Goal: Task Accomplishment & Management: Complete application form

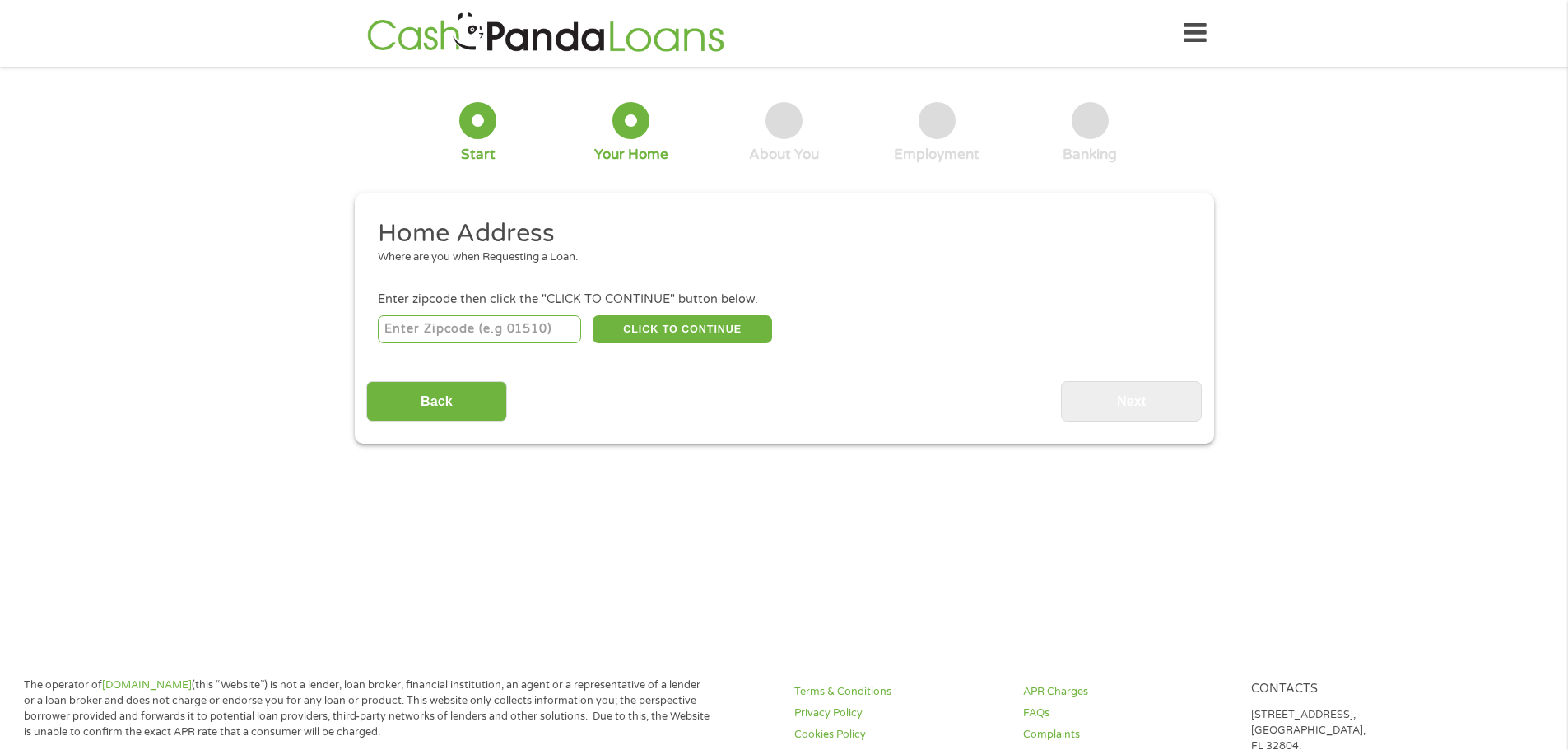
click at [536, 327] on input "number" at bounding box center [480, 330] width 203 height 28
type input "32113"
click at [669, 330] on button "CLICK TO CONTINUE" at bounding box center [682, 330] width 179 height 28
type input "32113"
type input "Citra"
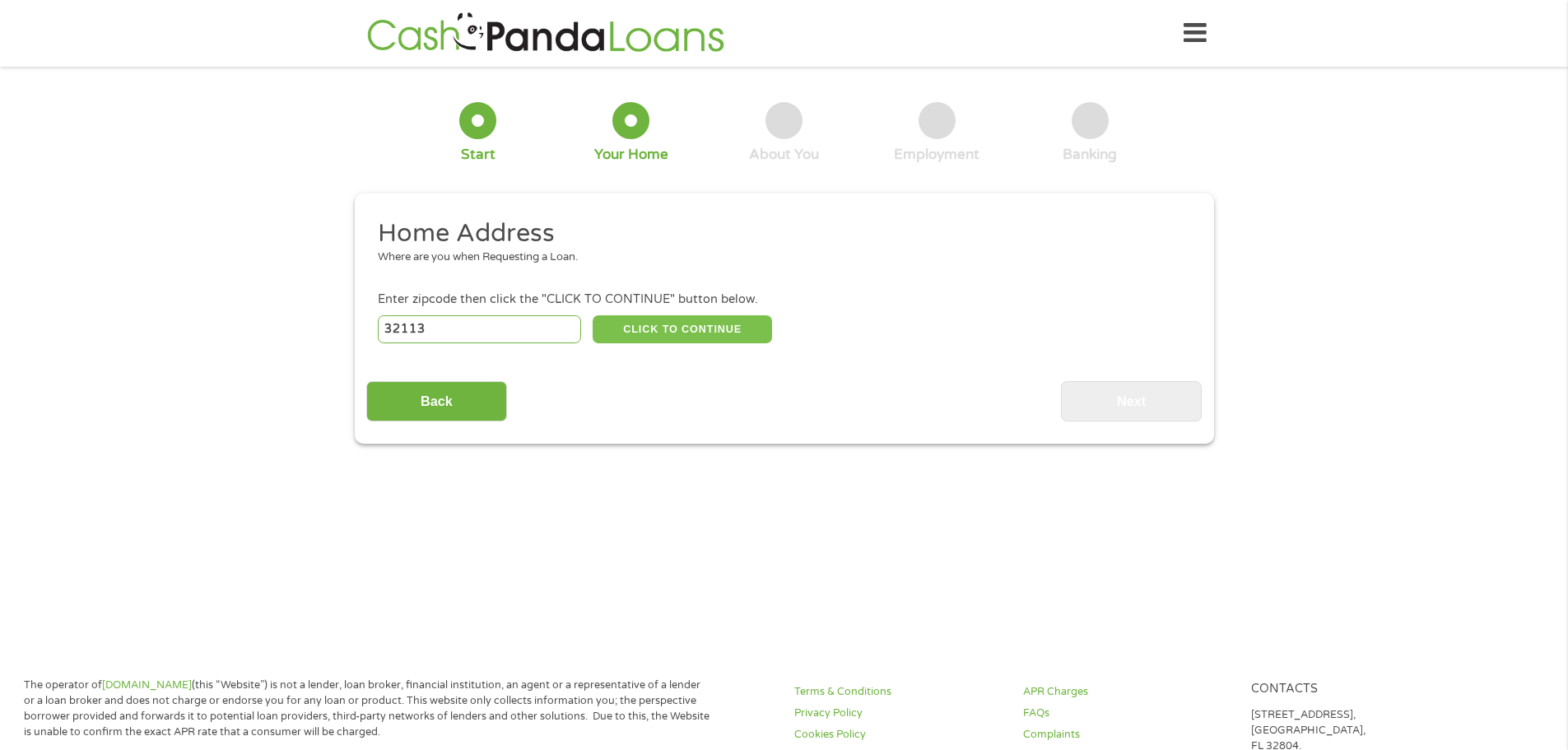
select select "[US_STATE]"
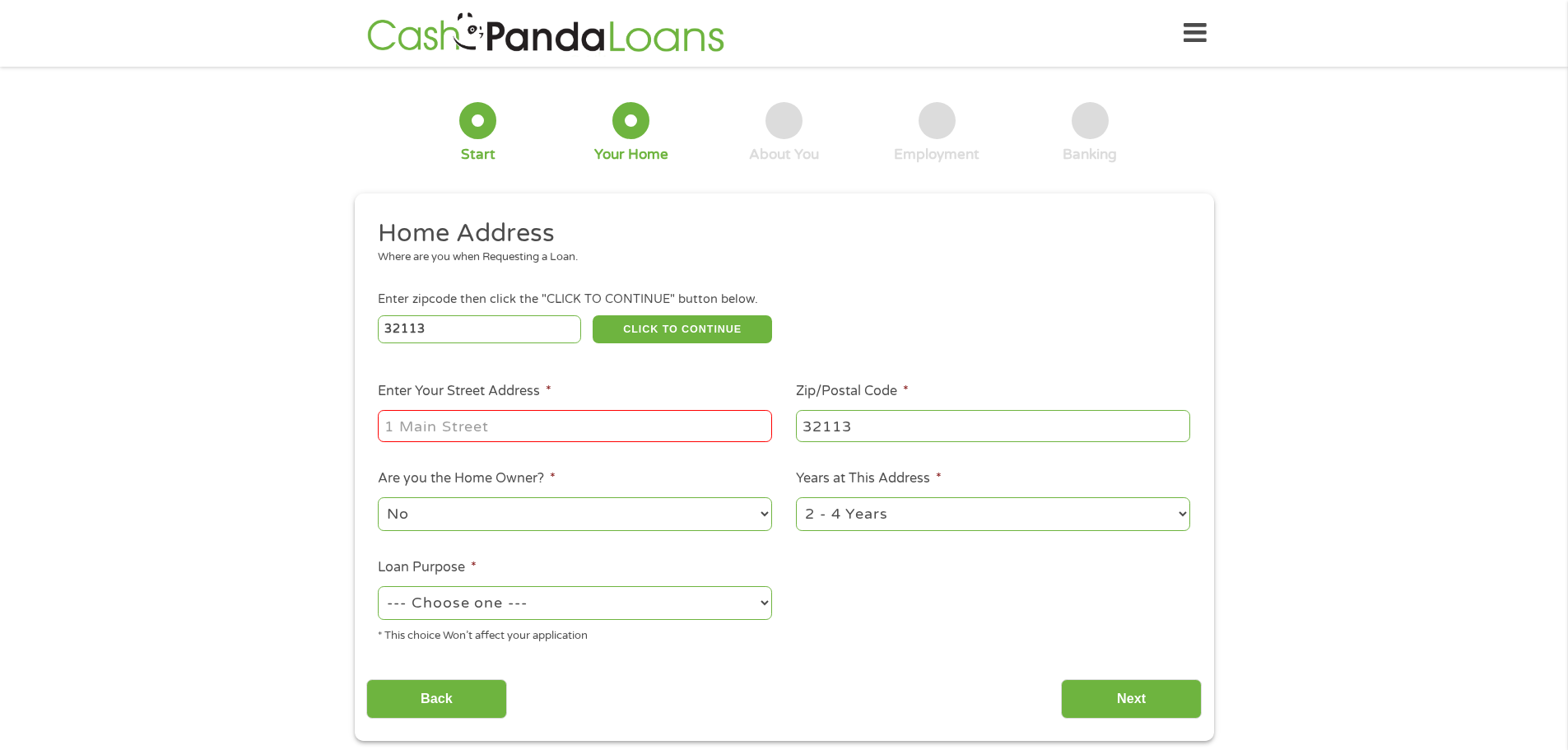
click at [488, 427] on input "Enter Your Street Address *" at bounding box center [575, 425] width 394 height 31
type input "[STREET_ADDRESS]"
click at [660, 598] on select "--- Choose one --- Pay Bills Debt Consolidation Home Improvement Major Purchase…" at bounding box center [575, 603] width 394 height 34
click at [378, 586] on select "--- Choose one --- Pay Bills Debt Consolidation Home Improvement Major Purchase…" at bounding box center [575, 603] width 394 height 34
click at [651, 606] on select "--- Choose one --- Pay Bills Debt Consolidation Home Improvement Major Purchase…" at bounding box center [575, 603] width 394 height 34
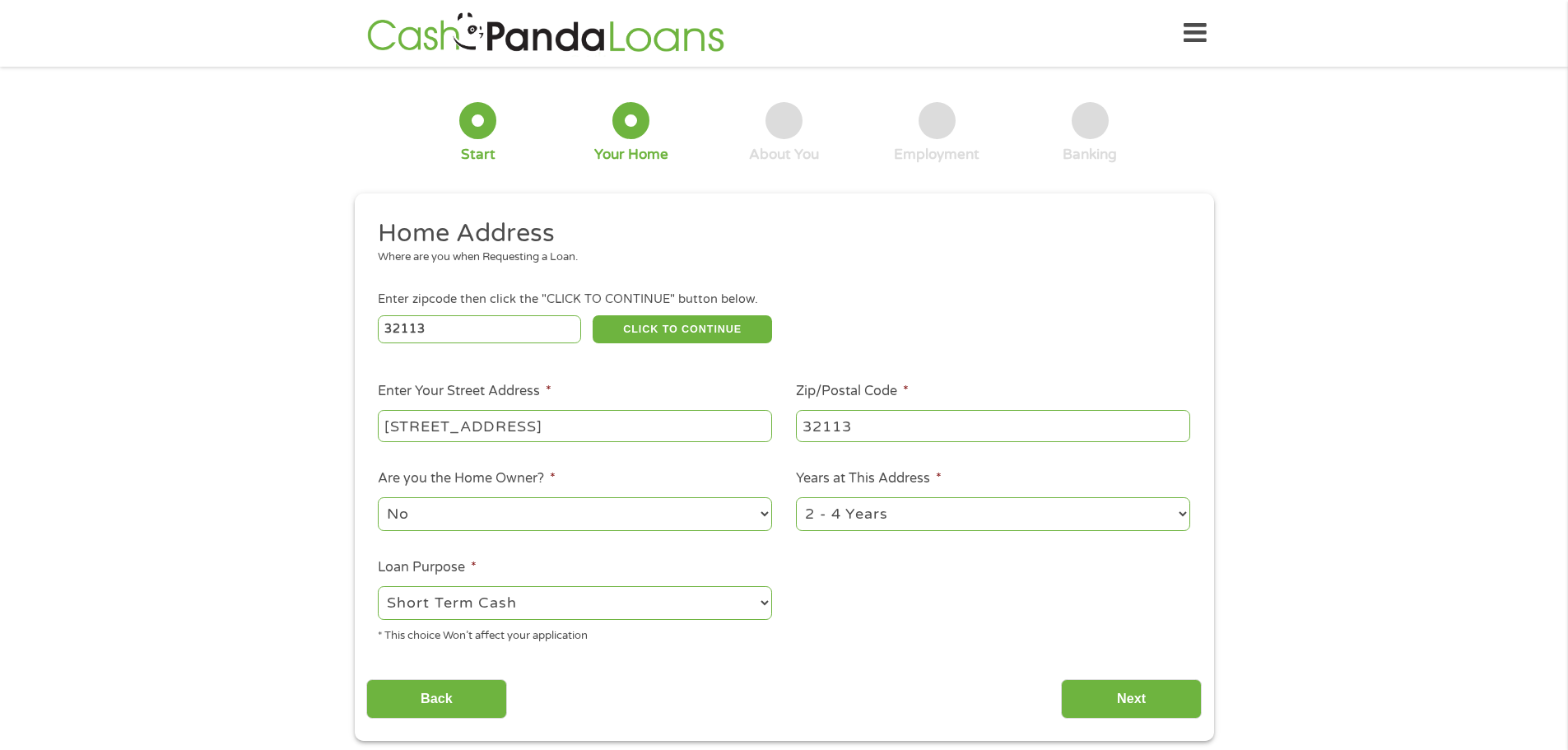
select select "debtconsolidation"
click at [378, 586] on select "--- Choose one --- Pay Bills Debt Consolidation Home Improvement Major Purchase…" at bounding box center [575, 603] width 394 height 34
click at [1035, 504] on select "1 Year or less 1 - 2 Years 2 - 4 Years Over 4 Years" at bounding box center [992, 514] width 394 height 34
select select "60months"
click at [796, 497] on select "1 Year or less 1 - 2 Years 2 - 4 Years Over 4 Years" at bounding box center [992, 514] width 394 height 34
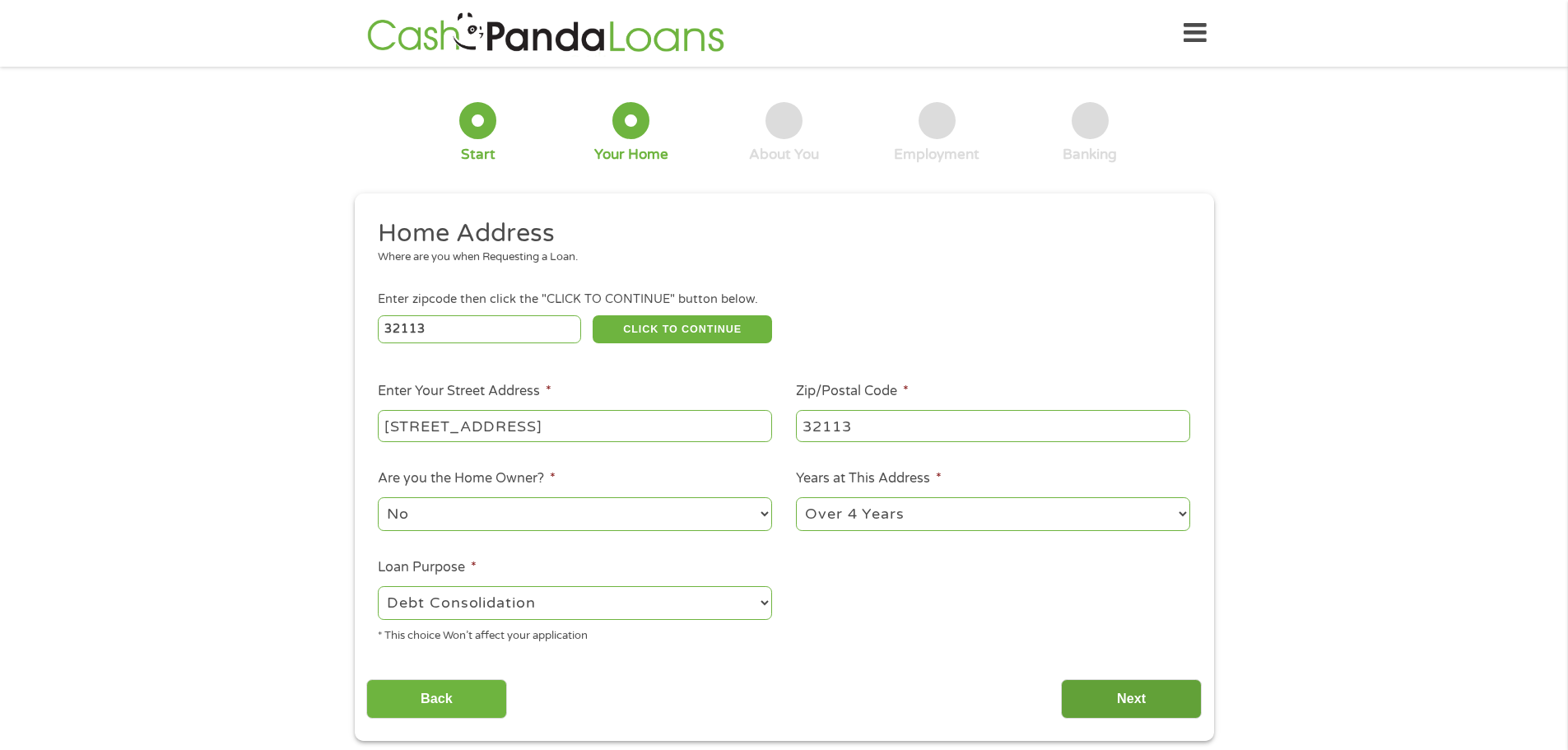
click at [1106, 694] on input "Next" at bounding box center [1131, 699] width 140 height 40
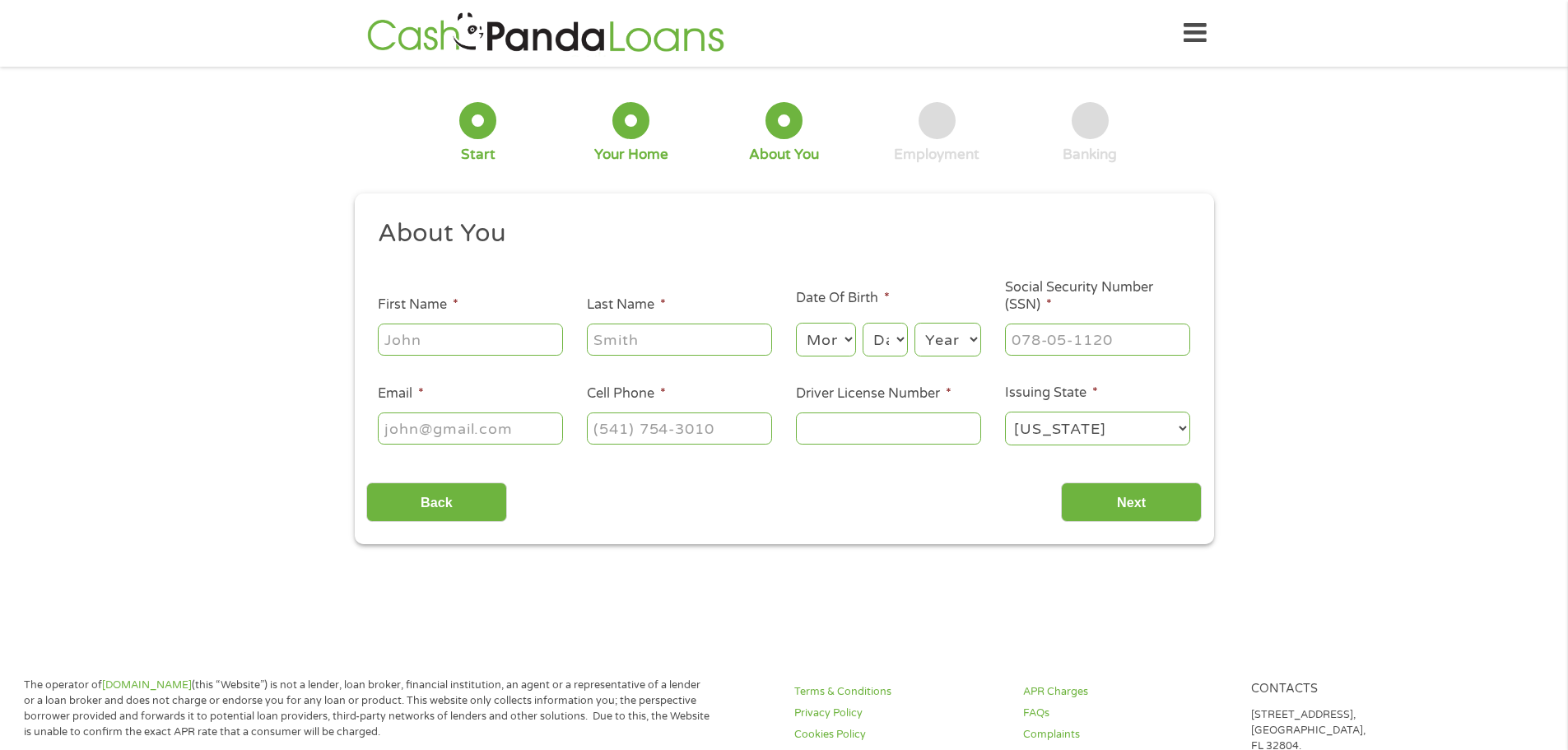
scroll to position [7, 7]
click at [465, 344] on input "First Name *" at bounding box center [471, 339] width 185 height 31
type input "[PERSON_NAME]"
type input "[EMAIL_ADDRESS][DOMAIN_NAME]"
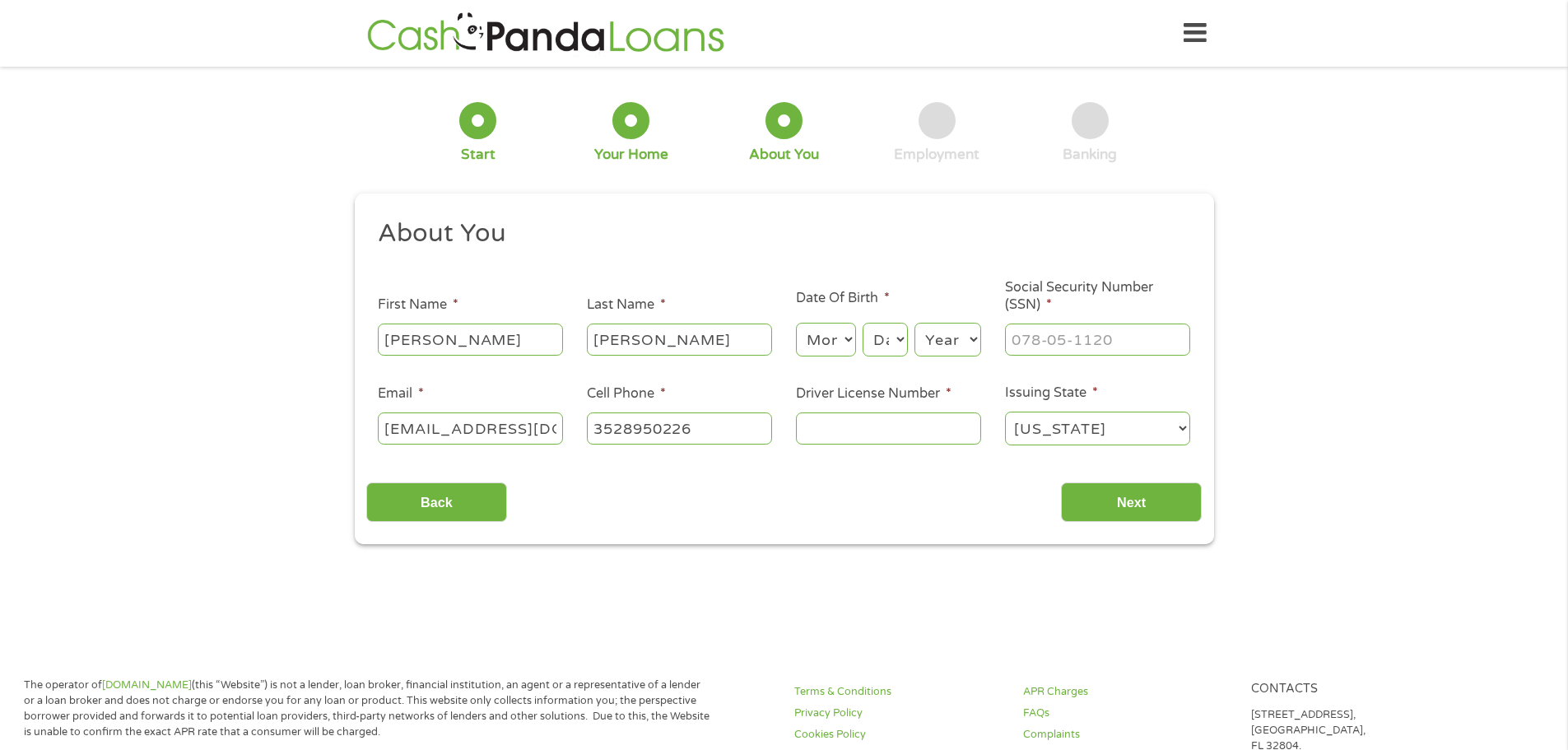
type input "[PHONE_NUMBER]"
click at [819, 335] on select "Month 1 2 3 4 5 6 7 8 9 10 11 12" at bounding box center [826, 339] width 60 height 34
select select "3"
click at [796, 323] on select "Month 1 2 3 4 5 6 7 8 9 10 11 12" at bounding box center [826, 339] width 60 height 34
click at [883, 328] on select "Day 1 2 3 4 5 6 7 8 9 10 11 12 13 14 15 16 17 18 19 20 21 22 23 24 25 26 27 28 …" at bounding box center [885, 339] width 45 height 34
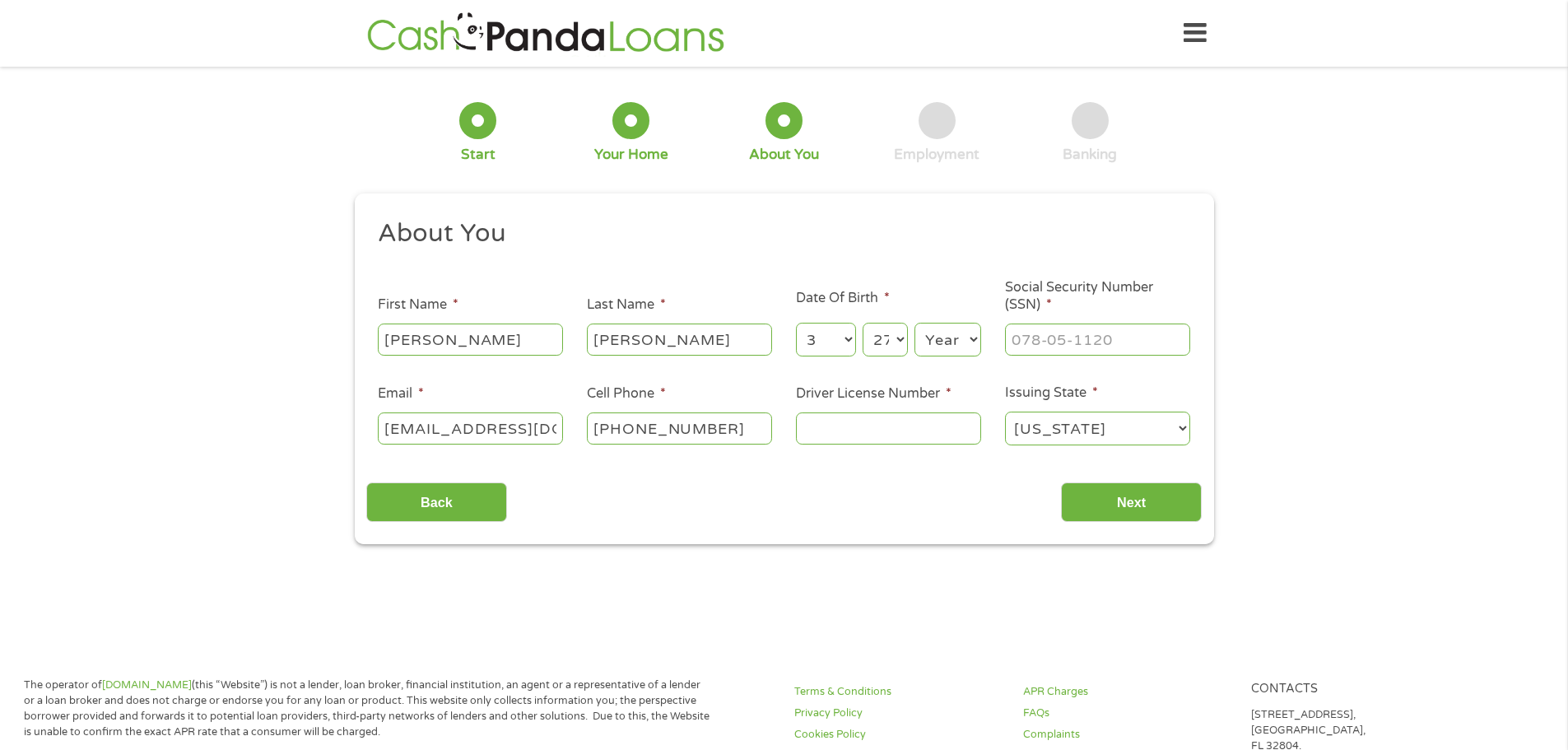
click at [863, 323] on select "Day 1 2 3 4 5 6 7 8 9 10 11 12 13 14 15 16 17 18 19 20 21 22 23 24 25 26 27 28 …" at bounding box center [885, 339] width 45 height 34
click at [892, 349] on select "Day 1 2 3 4 5 6 7 8 9 10 11 12 13 14 15 16 17 18 19 20 21 22 23 24 25 26 27 28 …" at bounding box center [885, 339] width 45 height 34
select select "17"
click at [863, 323] on select "Day 1 2 3 4 5 6 7 8 9 10 11 12 13 14 15 16 17 18 19 20 21 22 23 24 25 26 27 28 …" at bounding box center [885, 339] width 45 height 34
click at [947, 331] on select "Year [DATE] 2006 2005 2004 2003 2002 2001 2000 1999 1998 1997 1996 1995 1994 19…" at bounding box center [947, 339] width 67 height 34
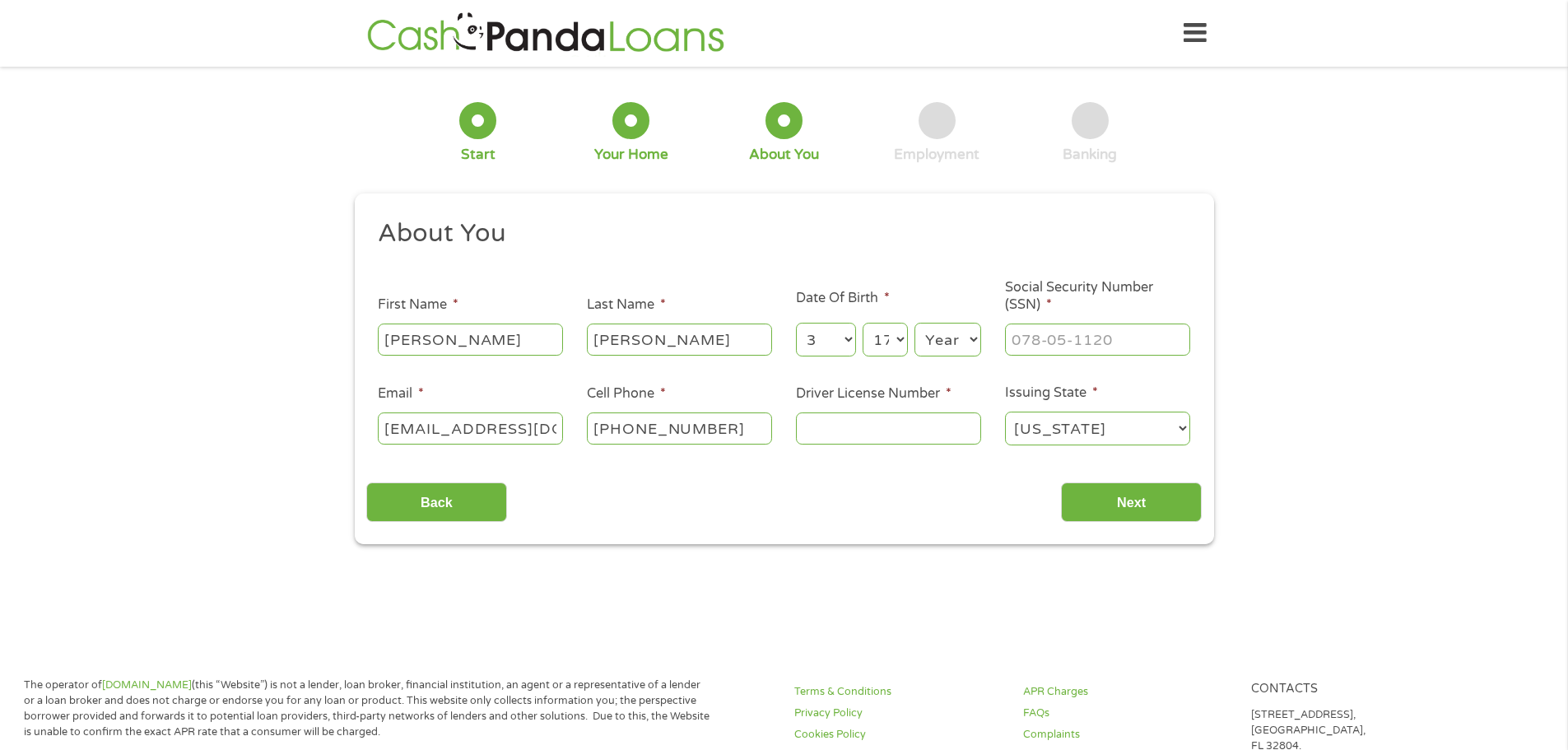
select select "1991"
click at [914, 323] on select "Year [DATE] 2006 2005 2004 2003 2002 2001 2000 1999 1998 1997 1996 1995 1994 19…" at bounding box center [947, 339] width 67 height 34
click at [1055, 339] on input "___-__-____" at bounding box center [1097, 339] width 185 height 31
type input "591-11-2772"
click at [917, 432] on input "Driver License Number *" at bounding box center [888, 428] width 185 height 31
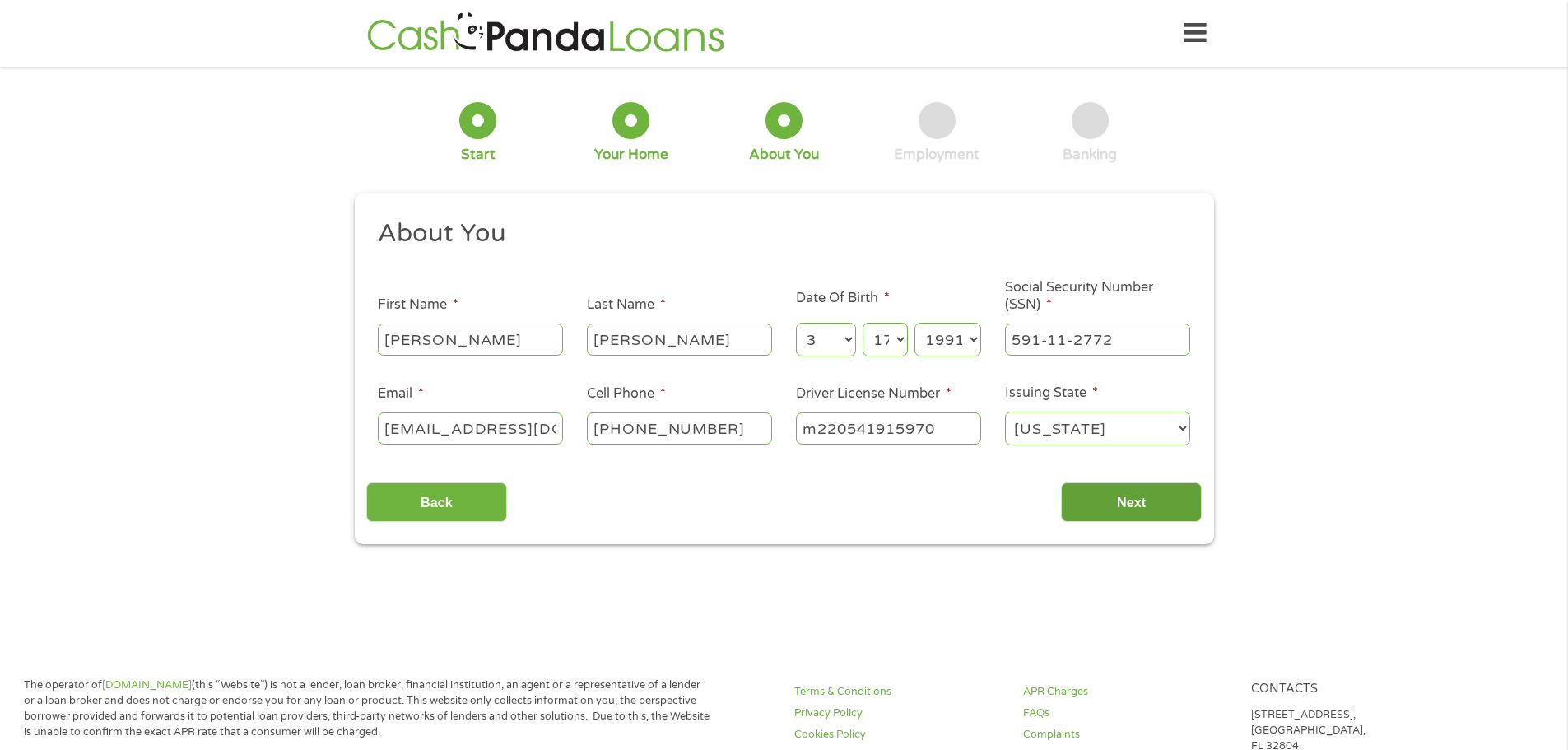
type input "m220541915970"
click at [1135, 506] on input "Next" at bounding box center [1131, 502] width 140 height 40
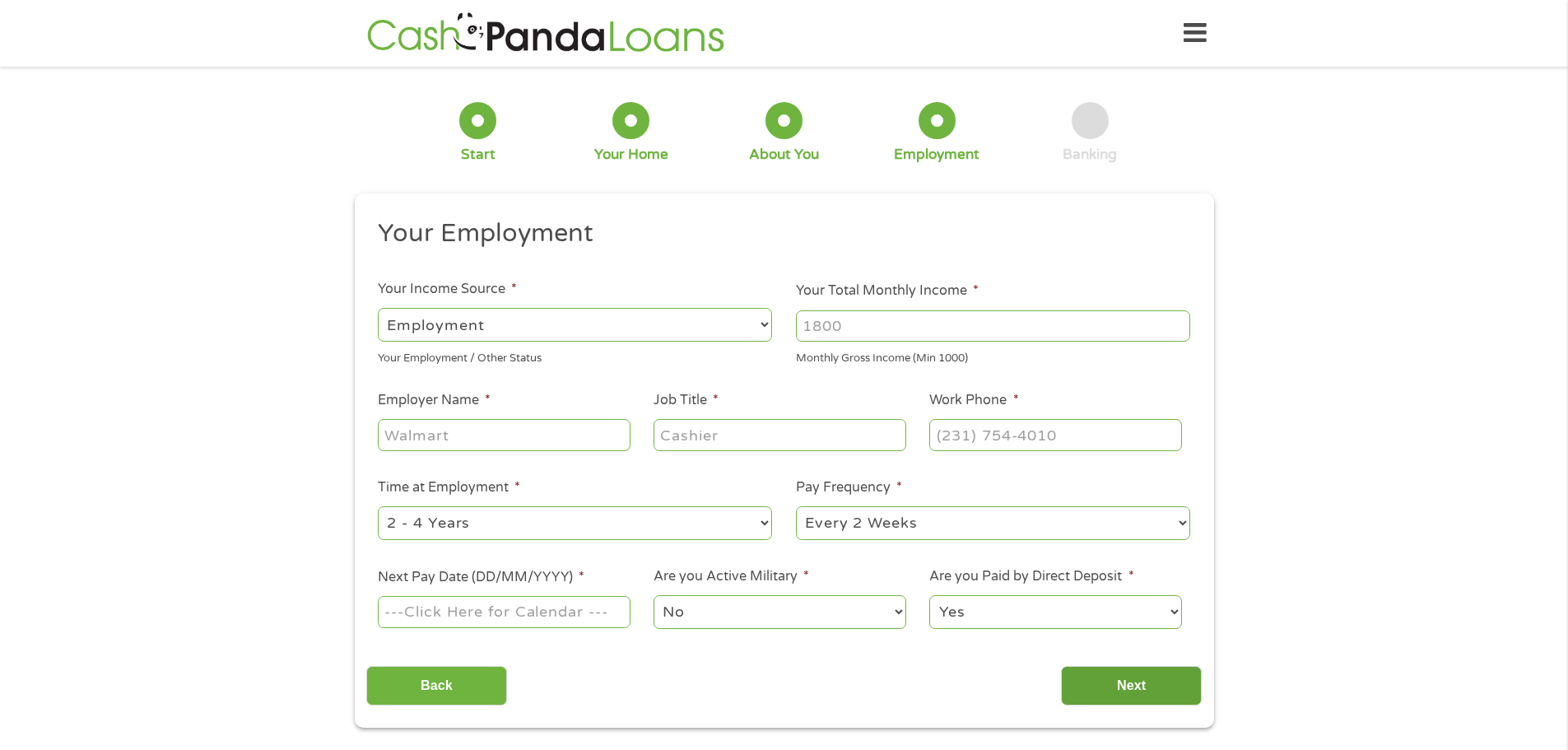
click at [1146, 680] on input "Next" at bounding box center [1131, 686] width 140 height 40
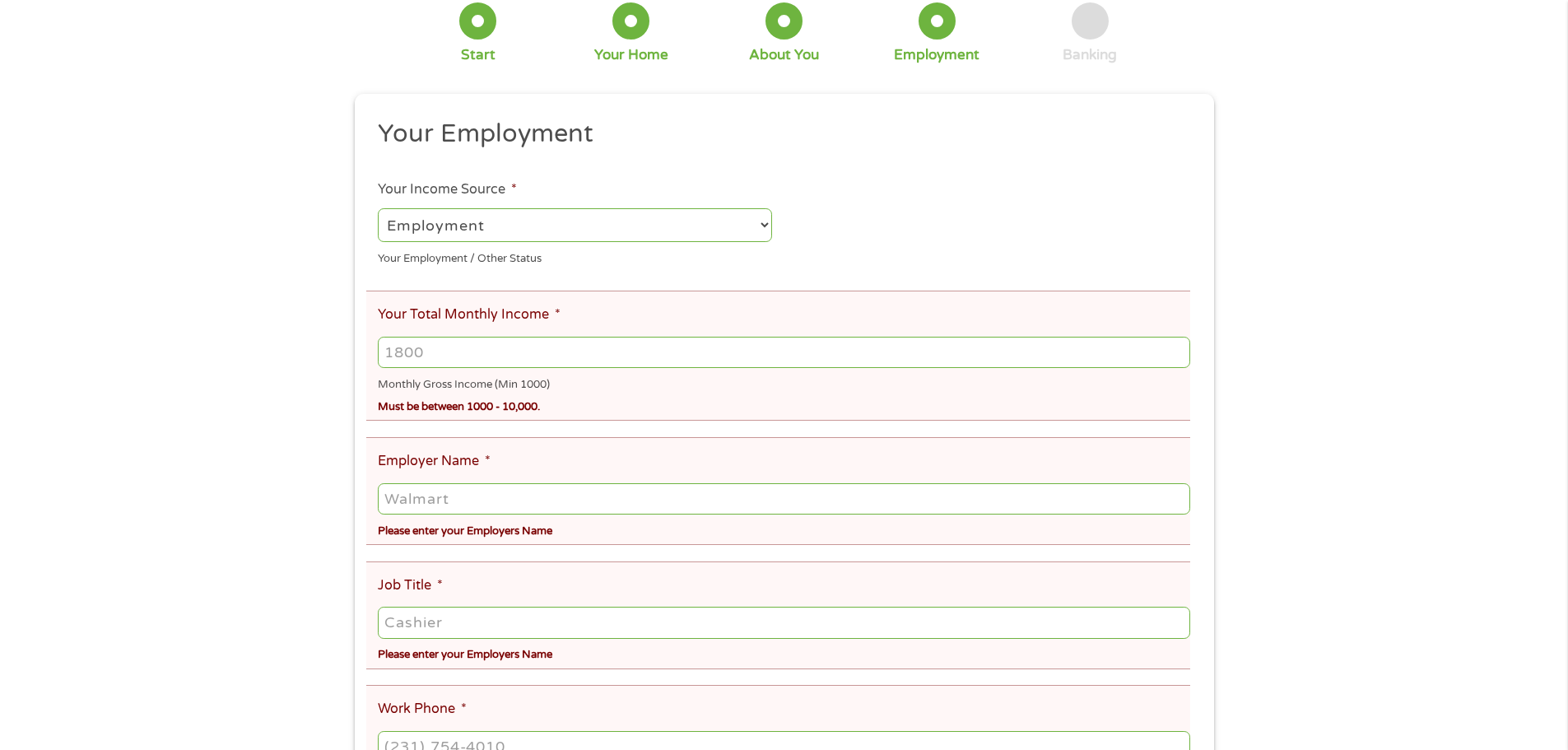
scroll to position [164, 0]
click at [604, 344] on input "Your Total Monthly Income *" at bounding box center [784, 349] width 812 height 31
type input "4700"
click at [528, 496] on input "Employer Name *" at bounding box center [784, 496] width 812 height 31
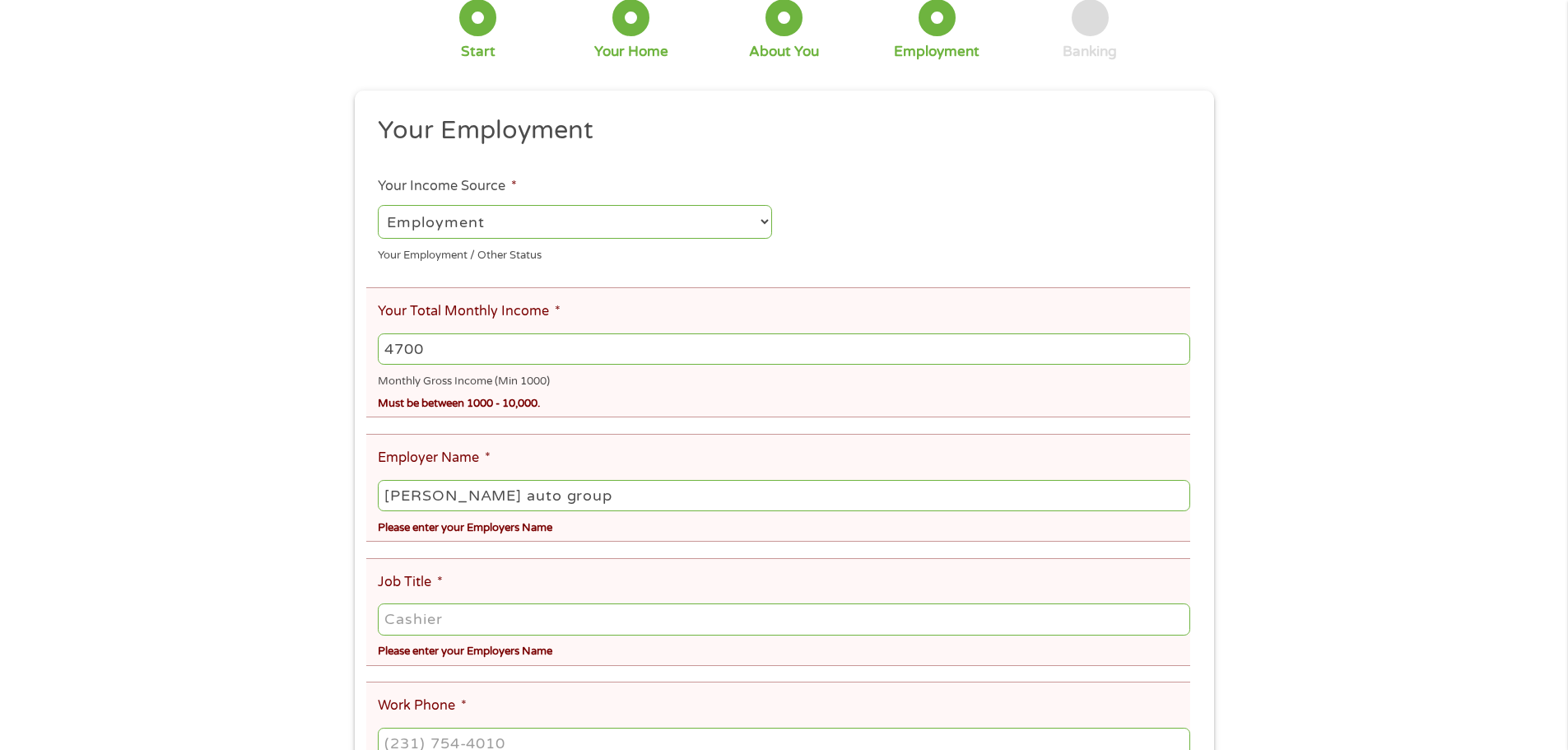
type input "[PERSON_NAME] auto group"
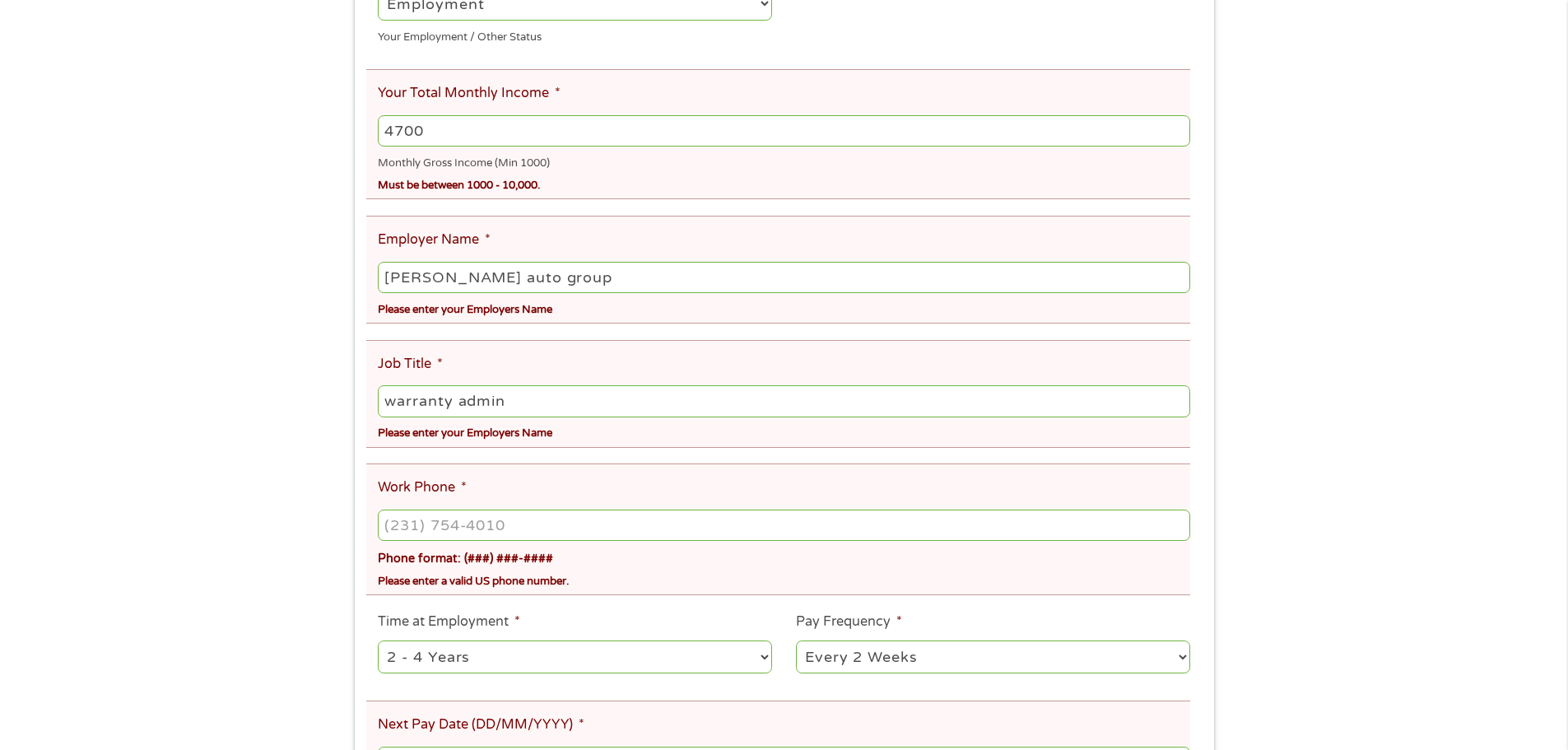
scroll to position [411, 0]
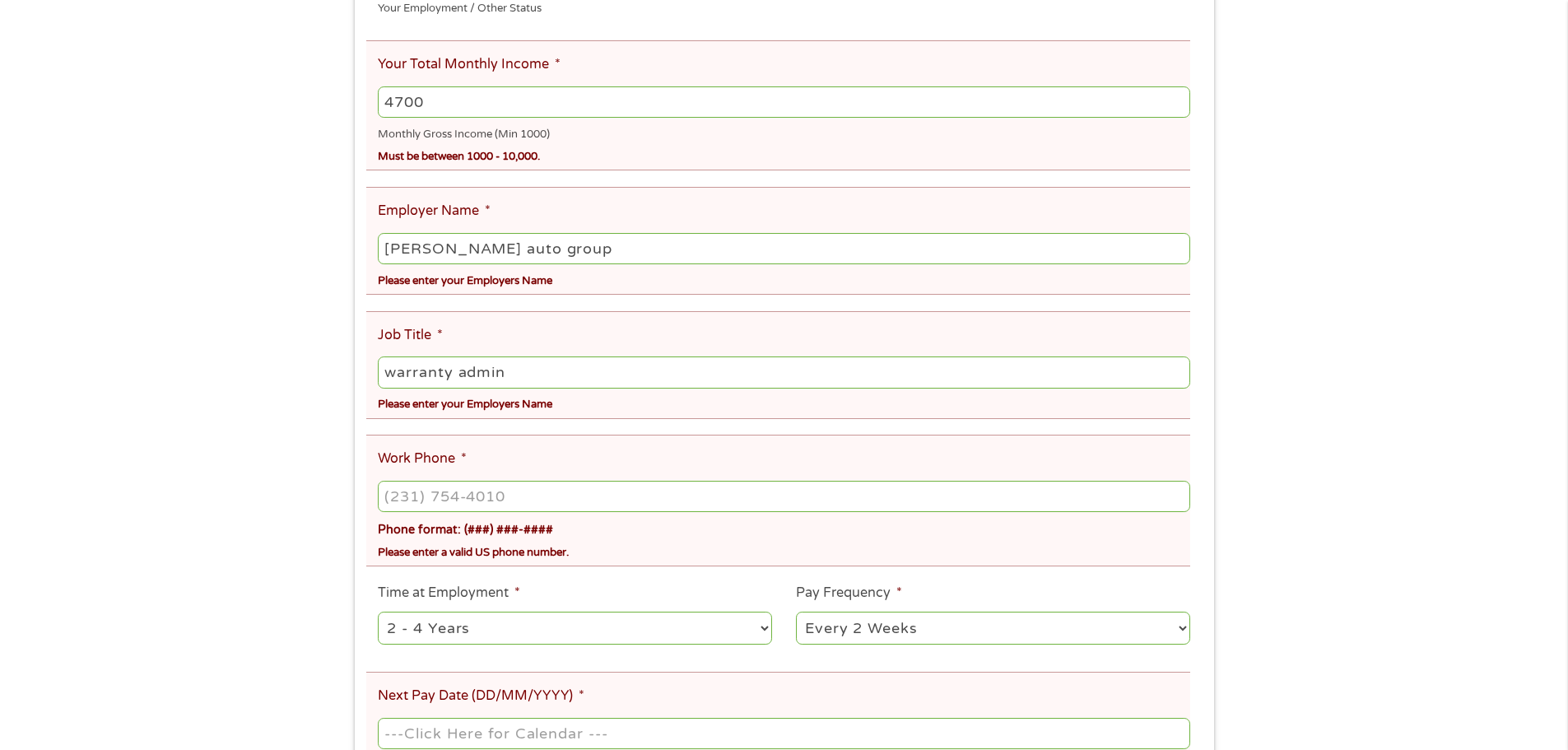
type input "warranty admin"
click at [461, 505] on input "(___) ___-____" at bounding box center [784, 496] width 812 height 31
drag, startPoint x: 397, startPoint y: 496, endPoint x: 405, endPoint y: 491, distance: 9.4
click at [397, 496] on input "(___) ___-____" at bounding box center [784, 496] width 812 height 31
type input "[PHONE_NUMBER]"
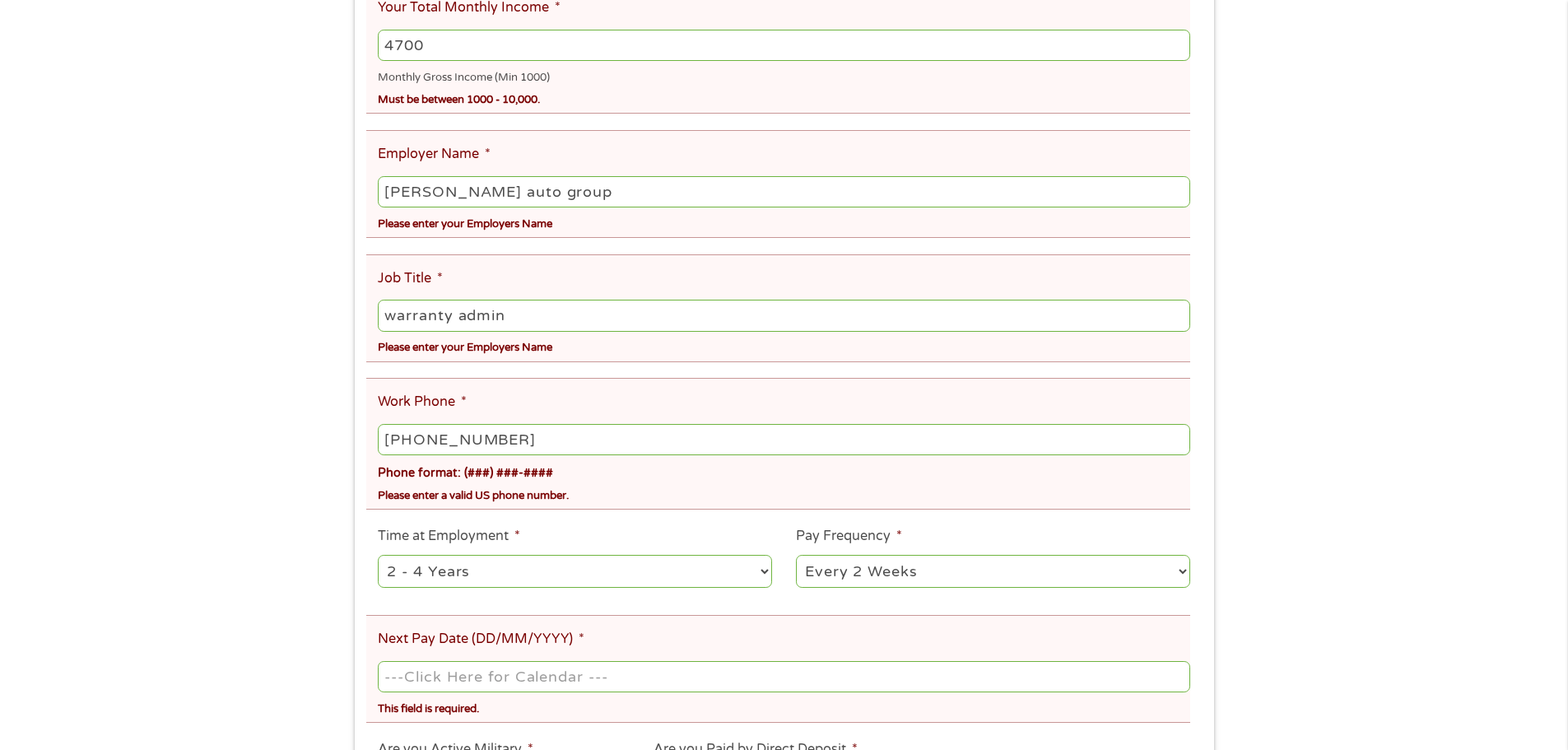
scroll to position [494, 0]
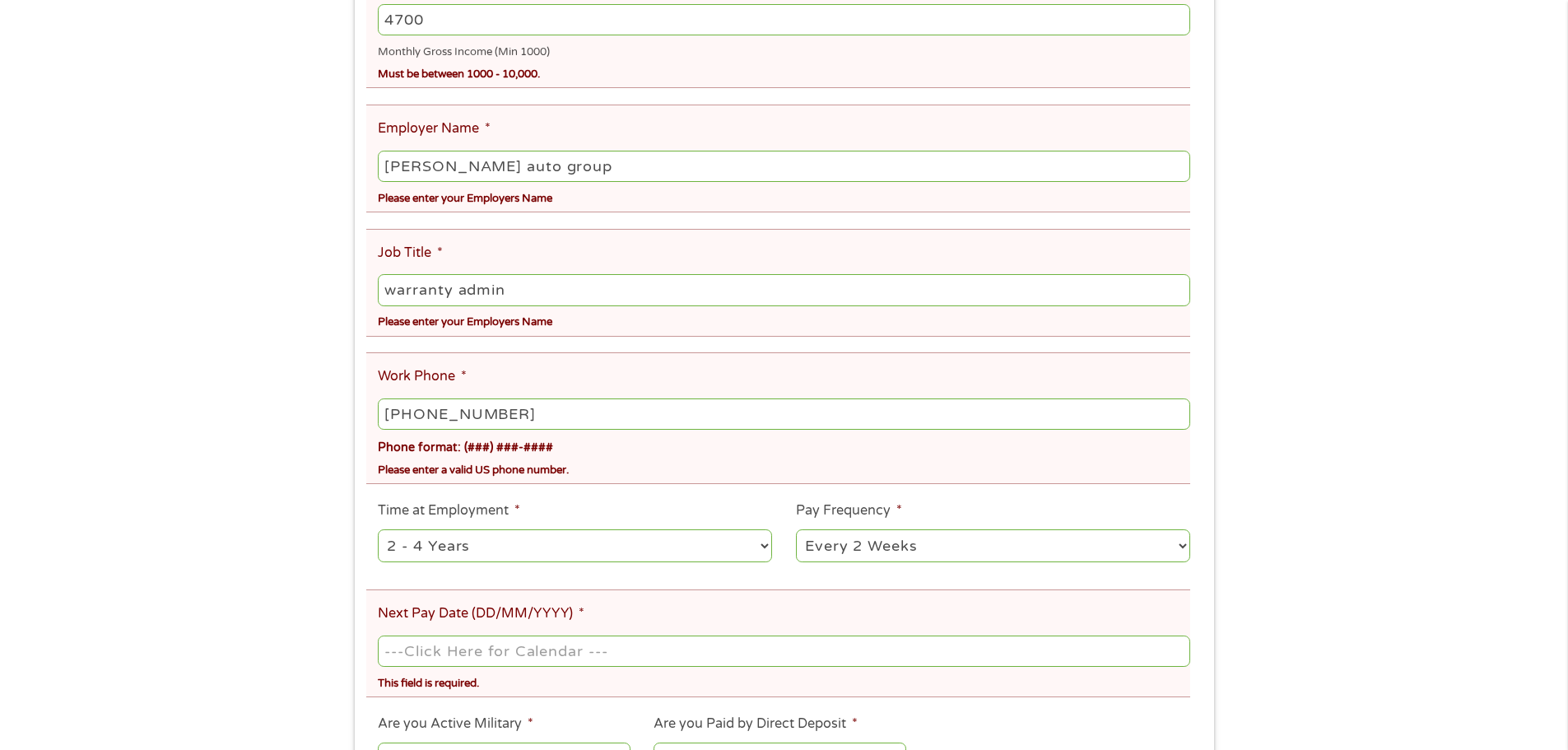
click at [620, 544] on select "--- Choose one --- 1 Year or less 1 - 2 Years 2 - 4 Years Over 4 Years" at bounding box center [575, 546] width 394 height 34
select select "60months"
click at [378, 529] on select "--- Choose one --- 1 Year or less 1 - 2 Years 2 - 4 Years Over 4 Years" at bounding box center [575, 546] width 394 height 34
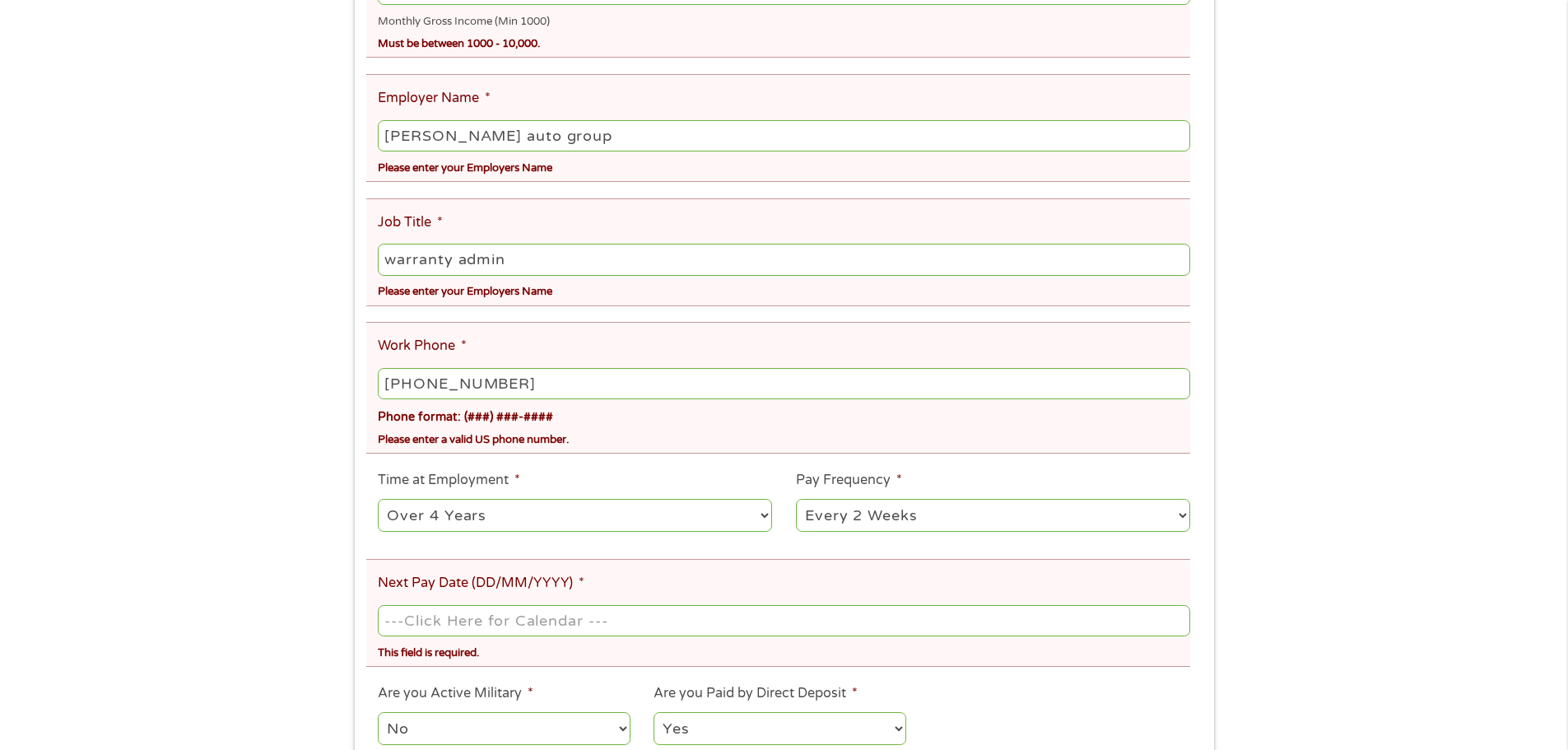
scroll to position [577, 0]
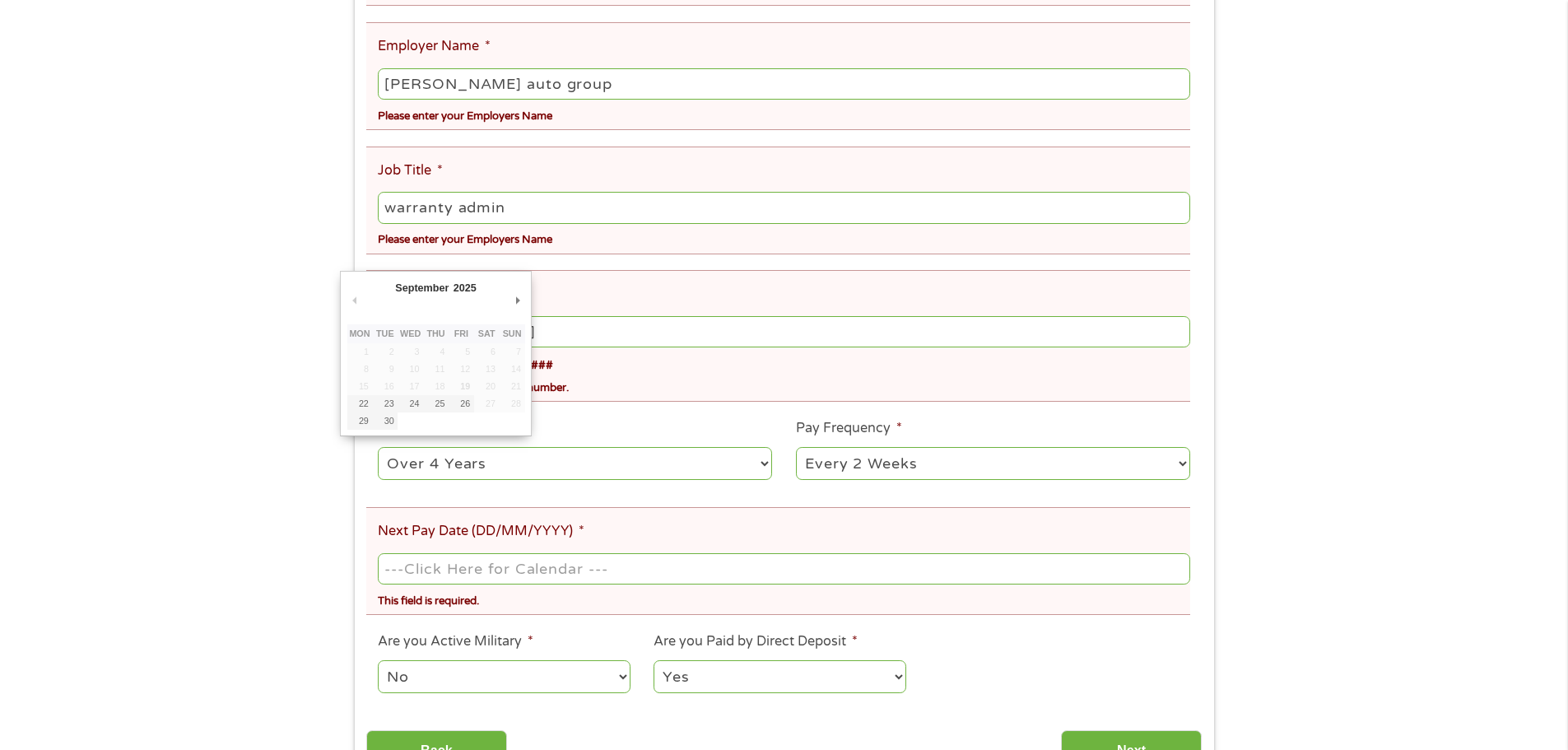
click at [449, 569] on input "Next Pay Date (DD/MM/YYYY) *" at bounding box center [784, 569] width 812 height 31
type input "[DATE]"
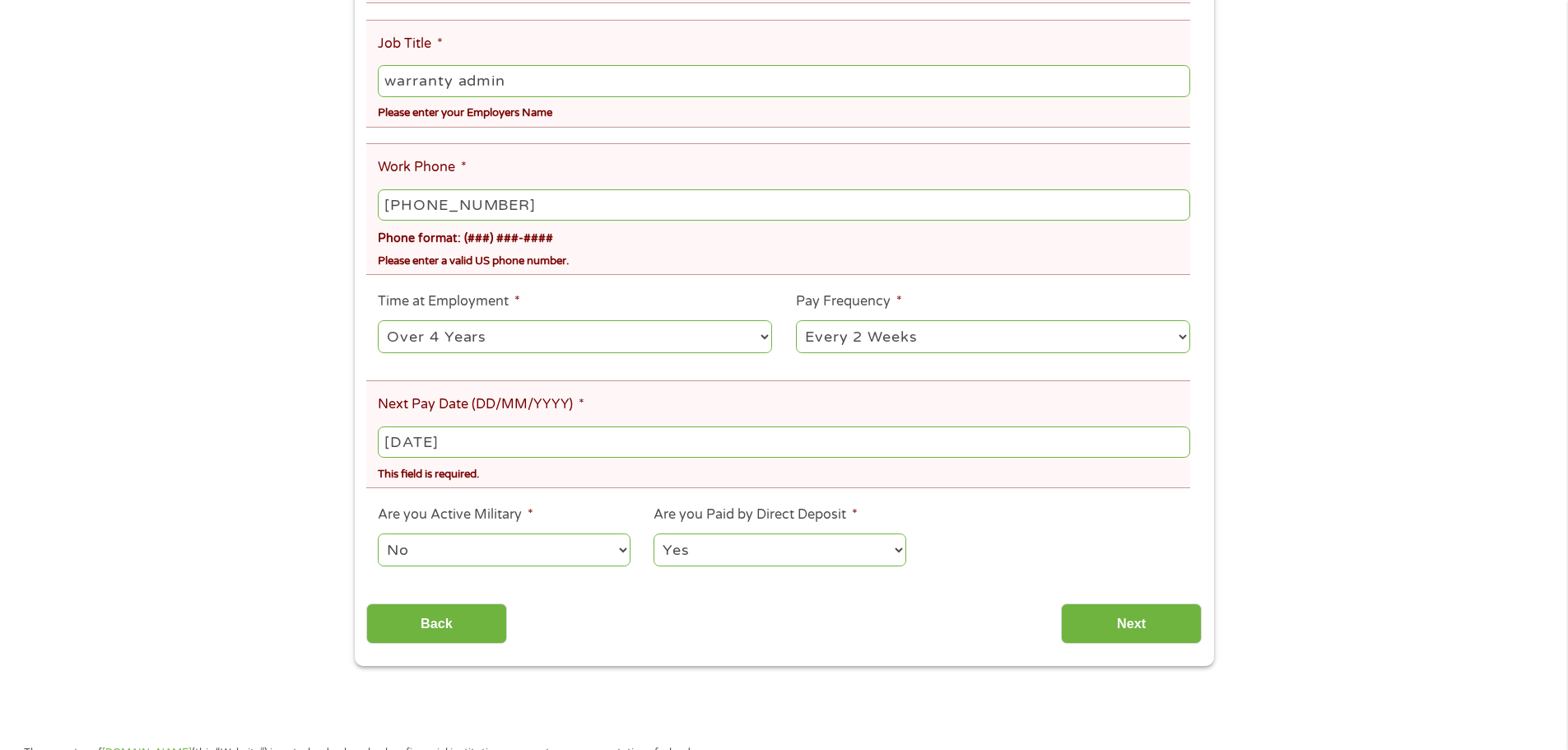
scroll to position [741, 0]
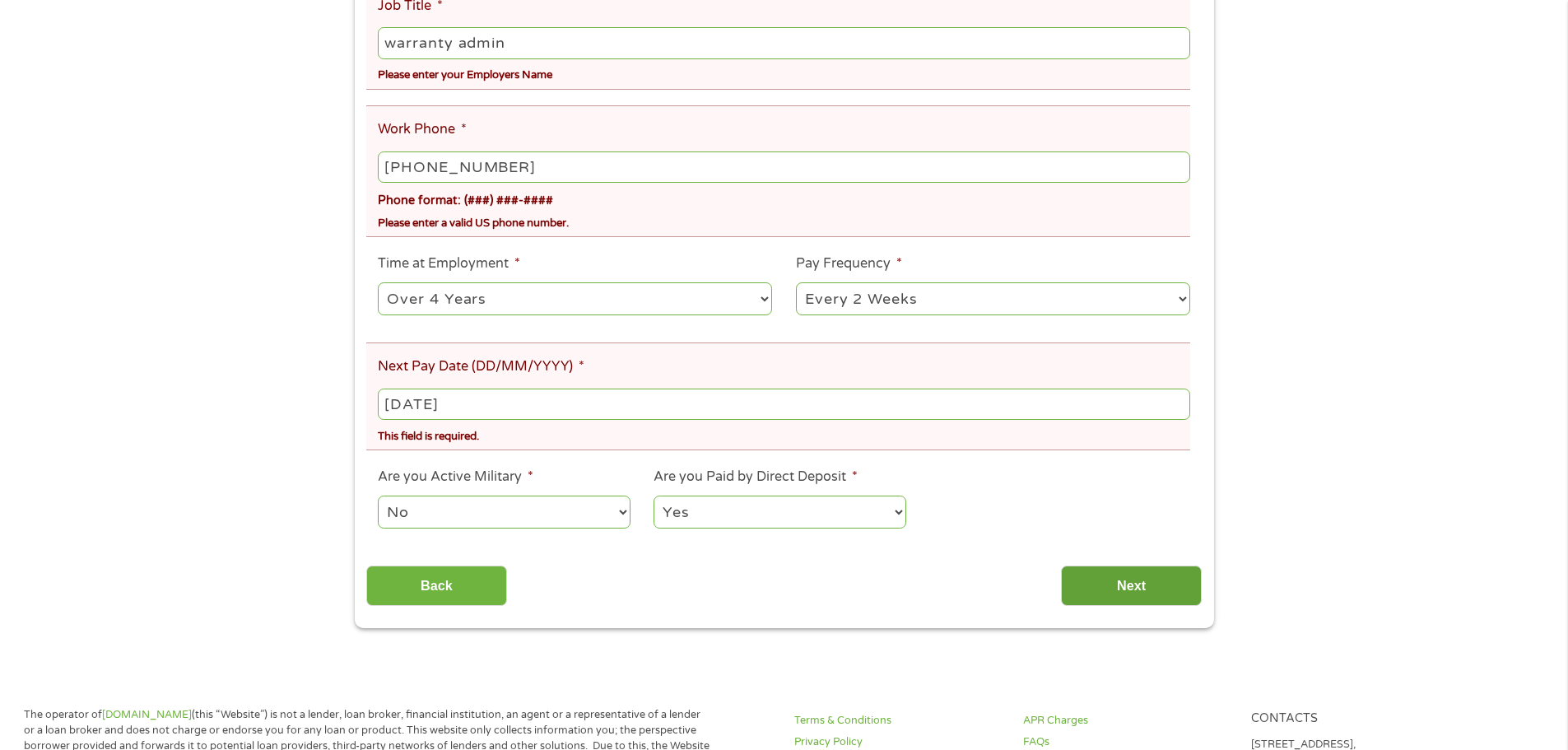
click at [1136, 577] on input "Next" at bounding box center [1131, 586] width 140 height 40
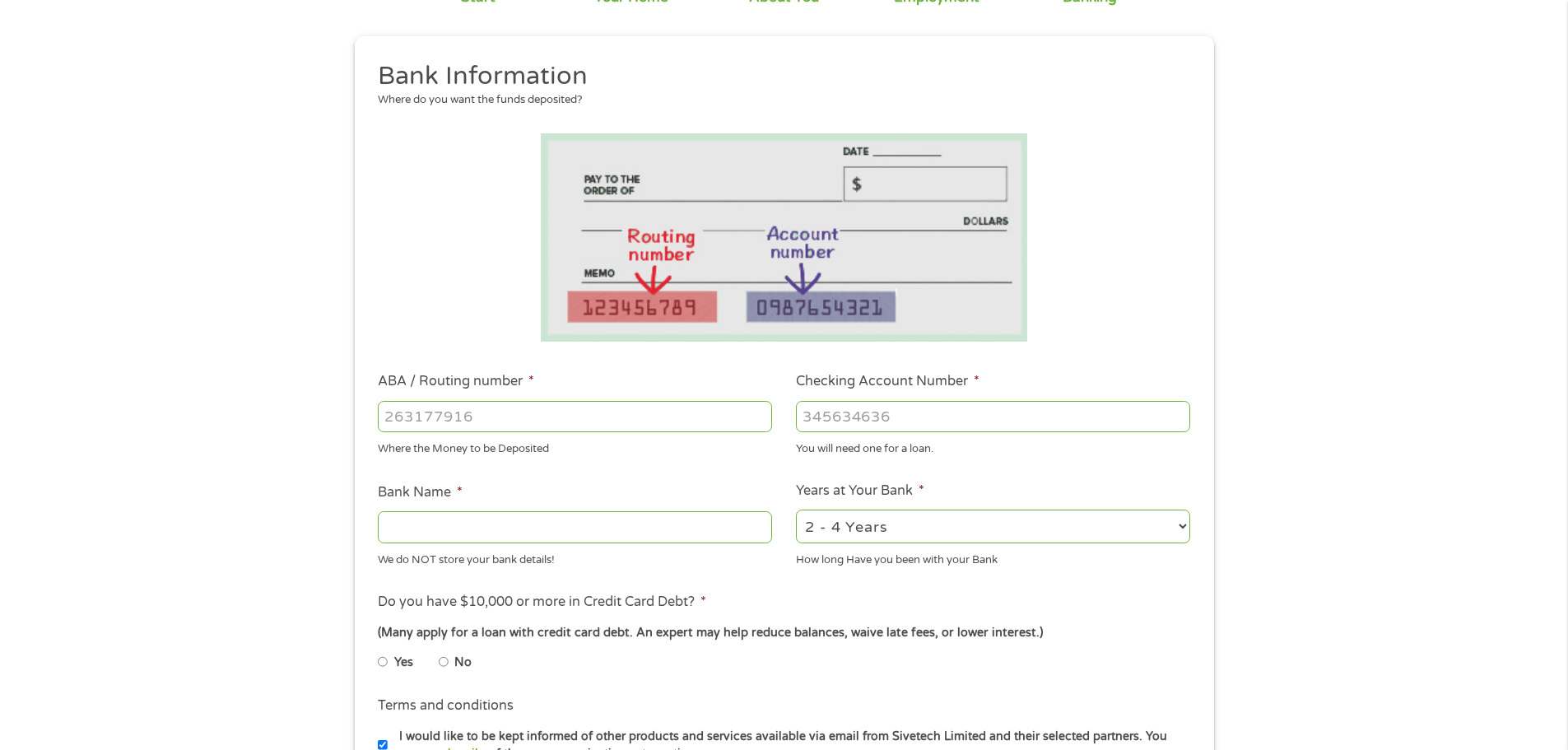
scroll to position [164, 0]
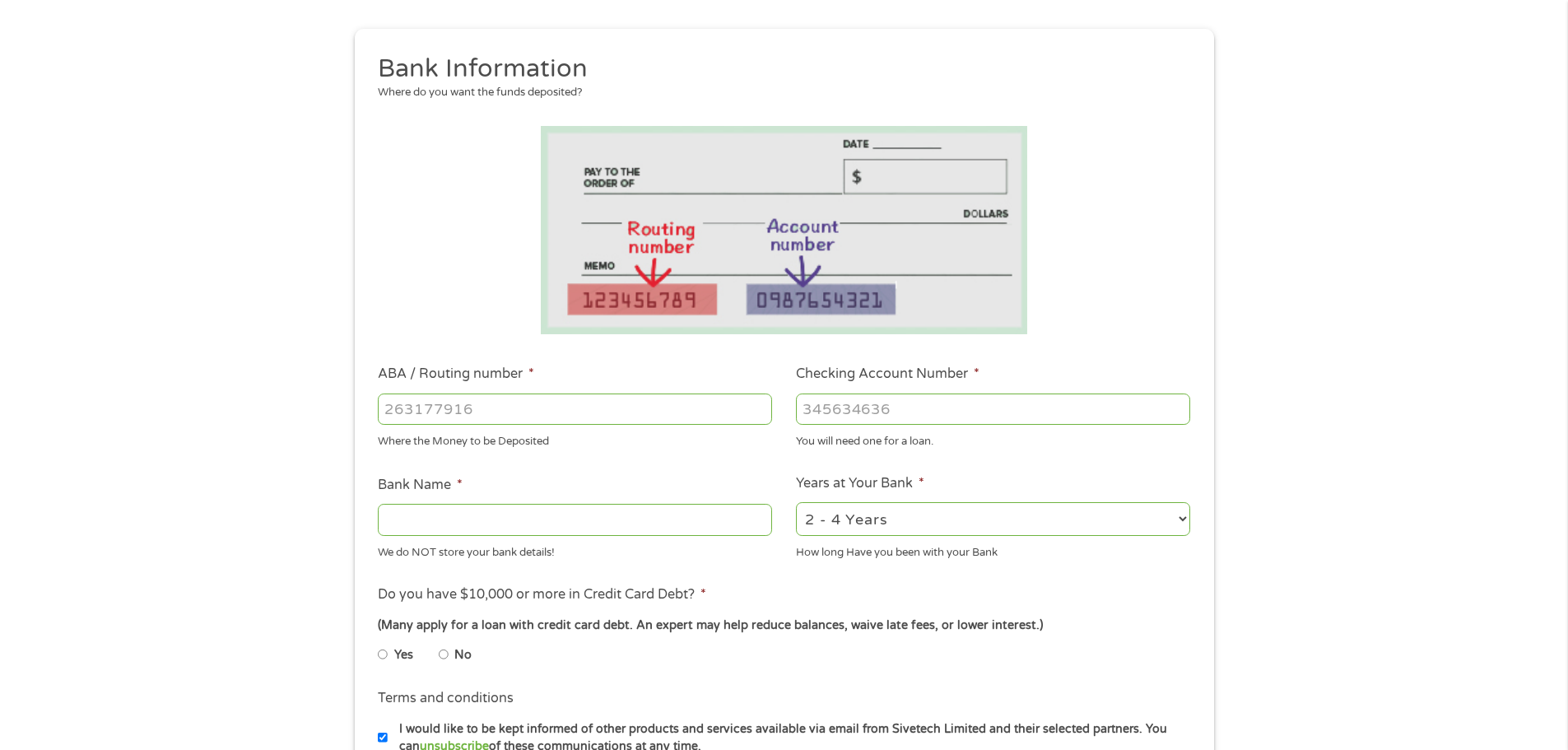
click at [522, 413] on input "ABA / Routing number *" at bounding box center [575, 409] width 394 height 31
type input "063107513"
type input "[PERSON_NAME] FARGO BANK"
type input "063107513"
click at [861, 415] on input "Checking Account Number *" at bounding box center [992, 409] width 394 height 31
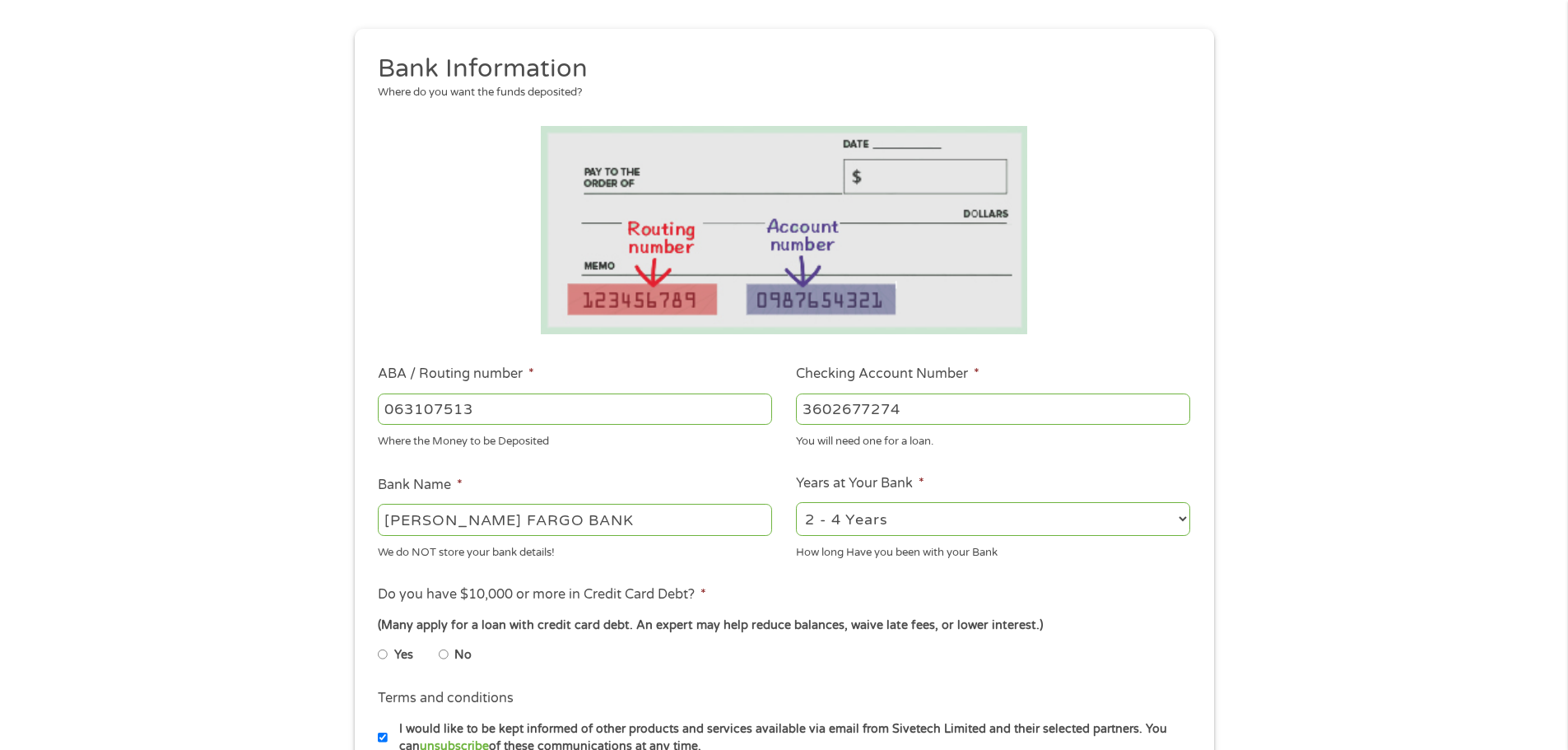
type input "3602677274"
click at [943, 512] on select "2 - 4 Years 6 - 12 Months 1 - 2 Years Over 4 Years" at bounding box center [992, 519] width 394 height 34
click at [796, 502] on select "2 - 4 Years 6 - 12 Months 1 - 2 Years Over 4 Years" at bounding box center [992, 519] width 394 height 34
click at [931, 580] on ul "Bank Information Where do you want the funds deposited? ABA / Routing number * …" at bounding box center [784, 463] width 836 height 820
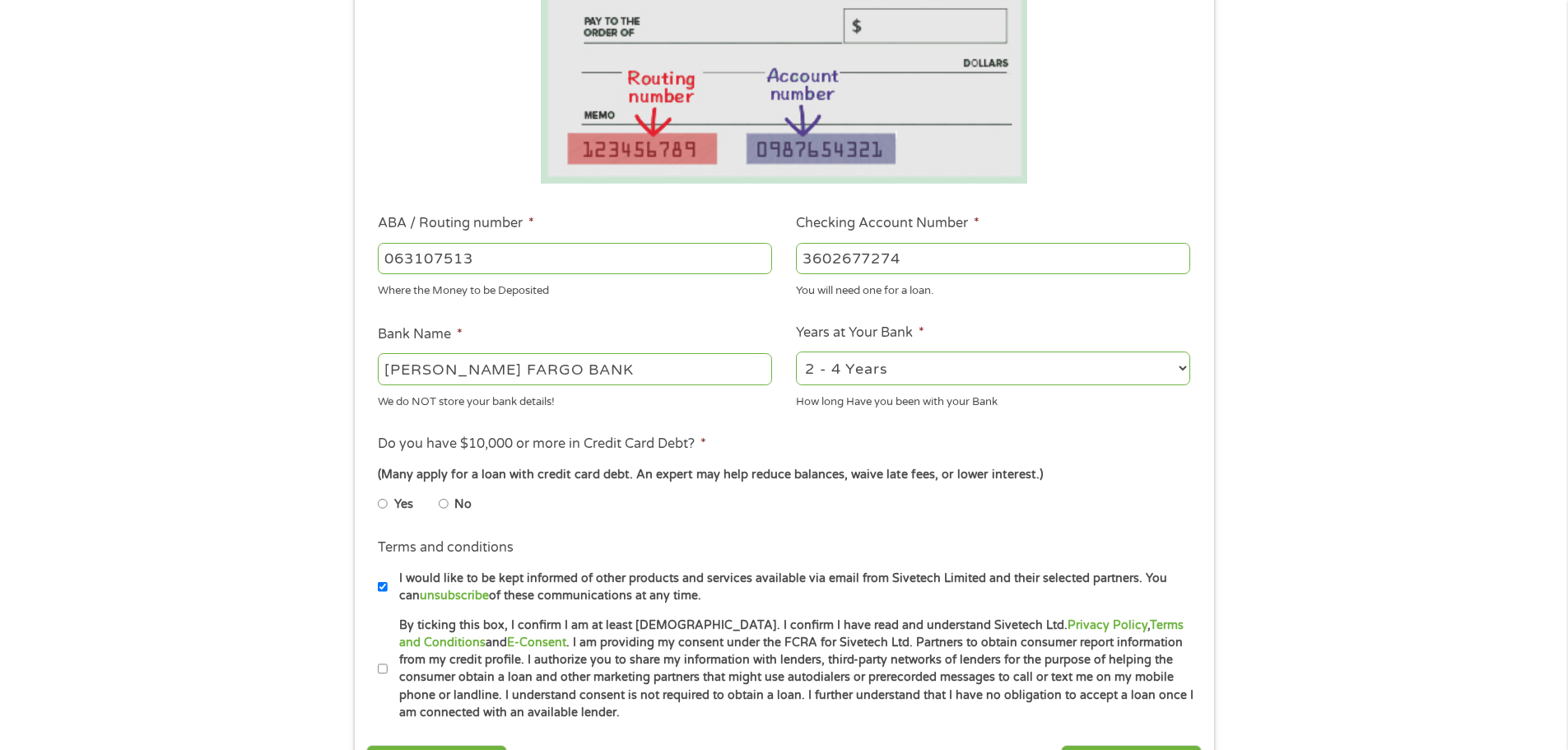
scroll to position [330, 0]
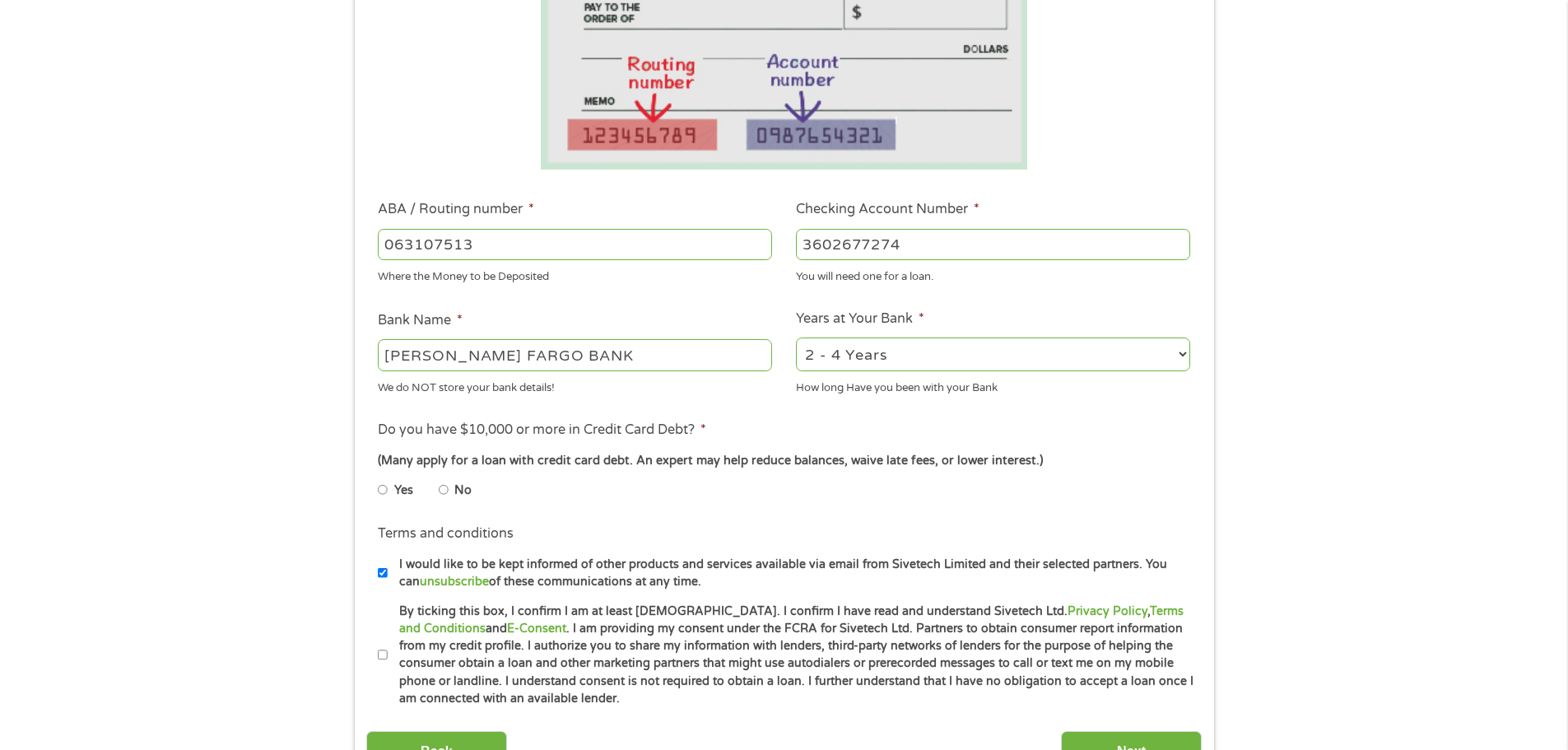
click at [448, 493] on li "No" at bounding box center [468, 490] width 59 height 32
click at [445, 487] on input "No" at bounding box center [443, 490] width 10 height 26
radio input "true"
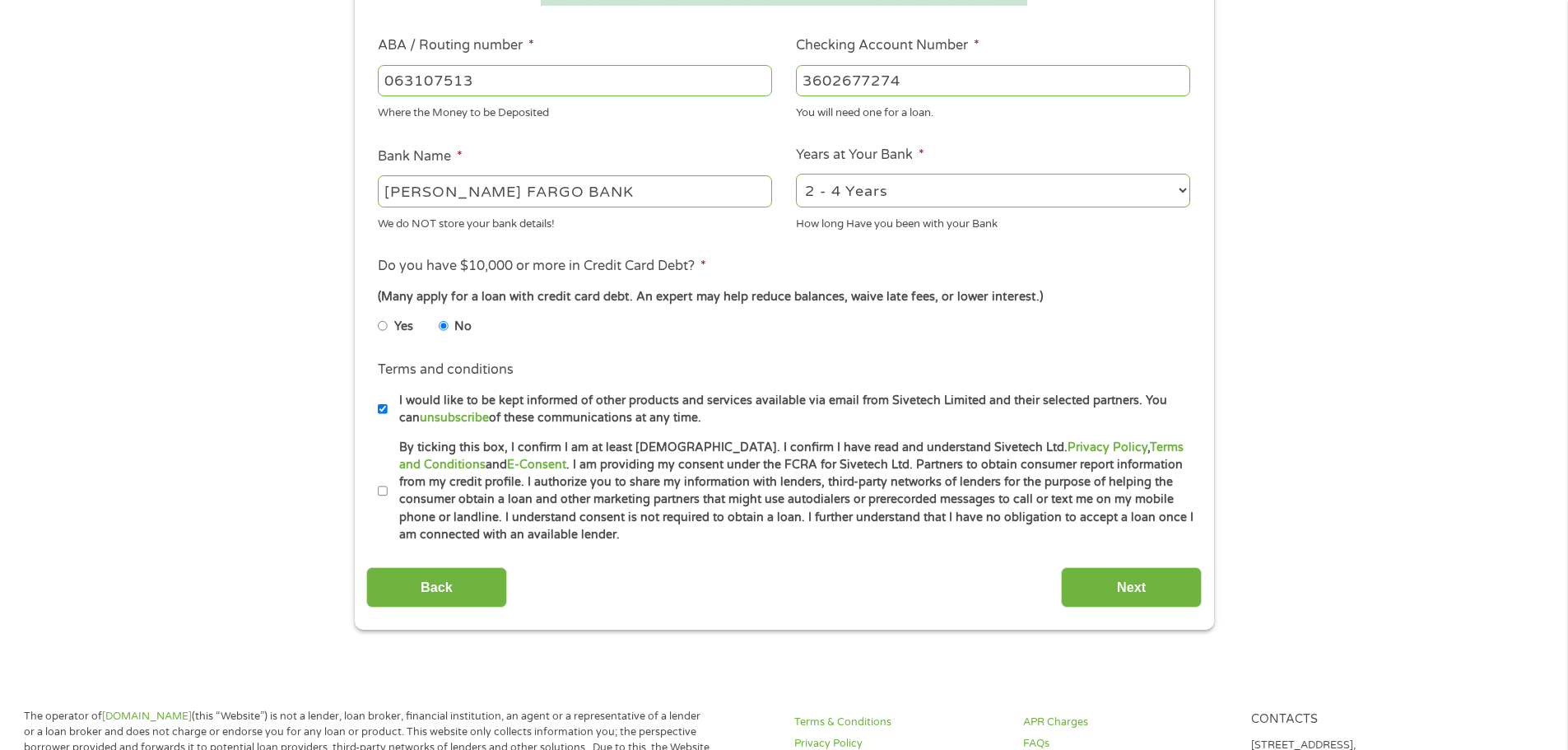
scroll to position [494, 0]
click at [379, 486] on input "By ticking this box, I confirm I am at least [DEMOGRAPHIC_DATA]. I confirm I ha…" at bounding box center [383, 491] width 10 height 26
checkbox input "true"
click at [1106, 580] on input "Next" at bounding box center [1131, 586] width 140 height 40
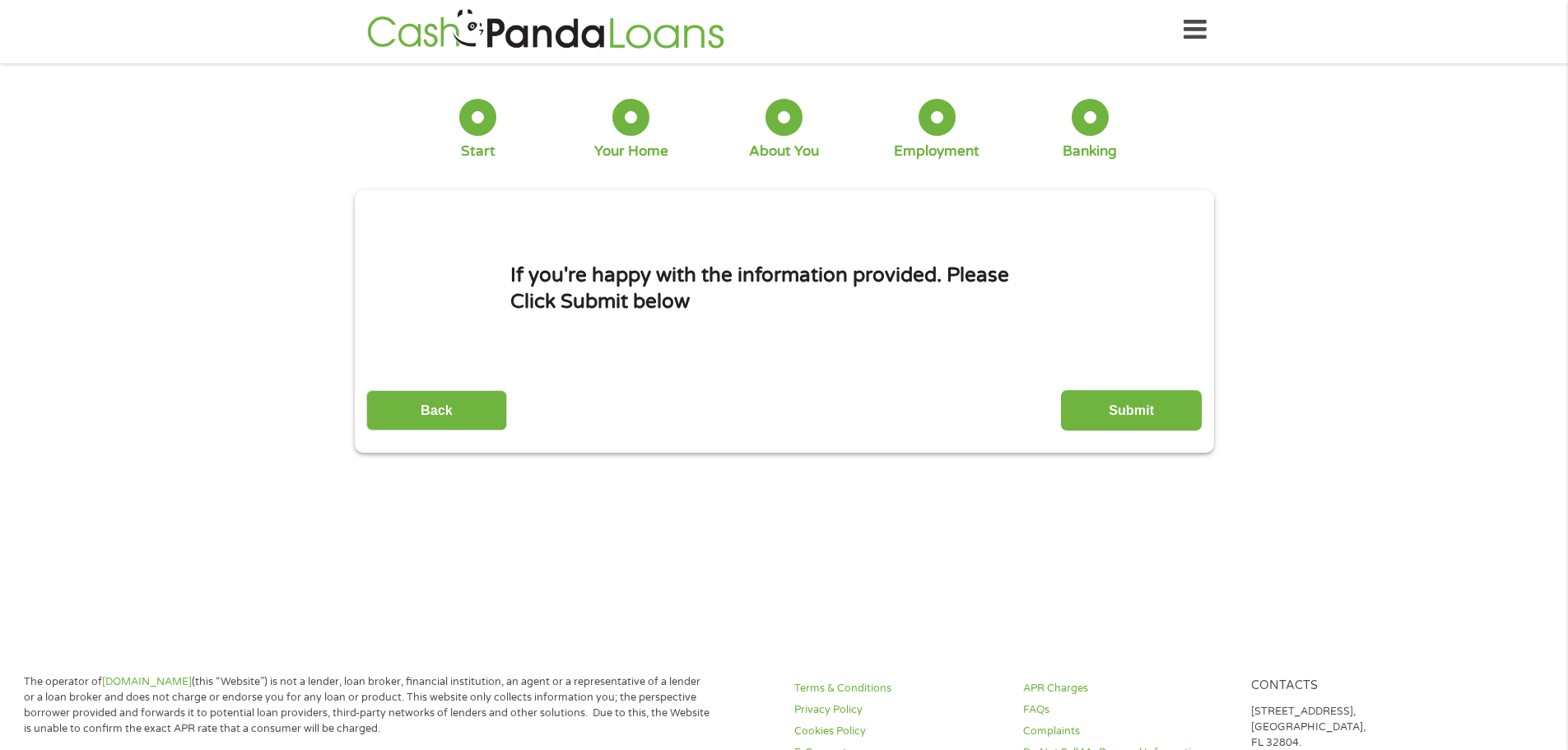
scroll to position [0, 0]
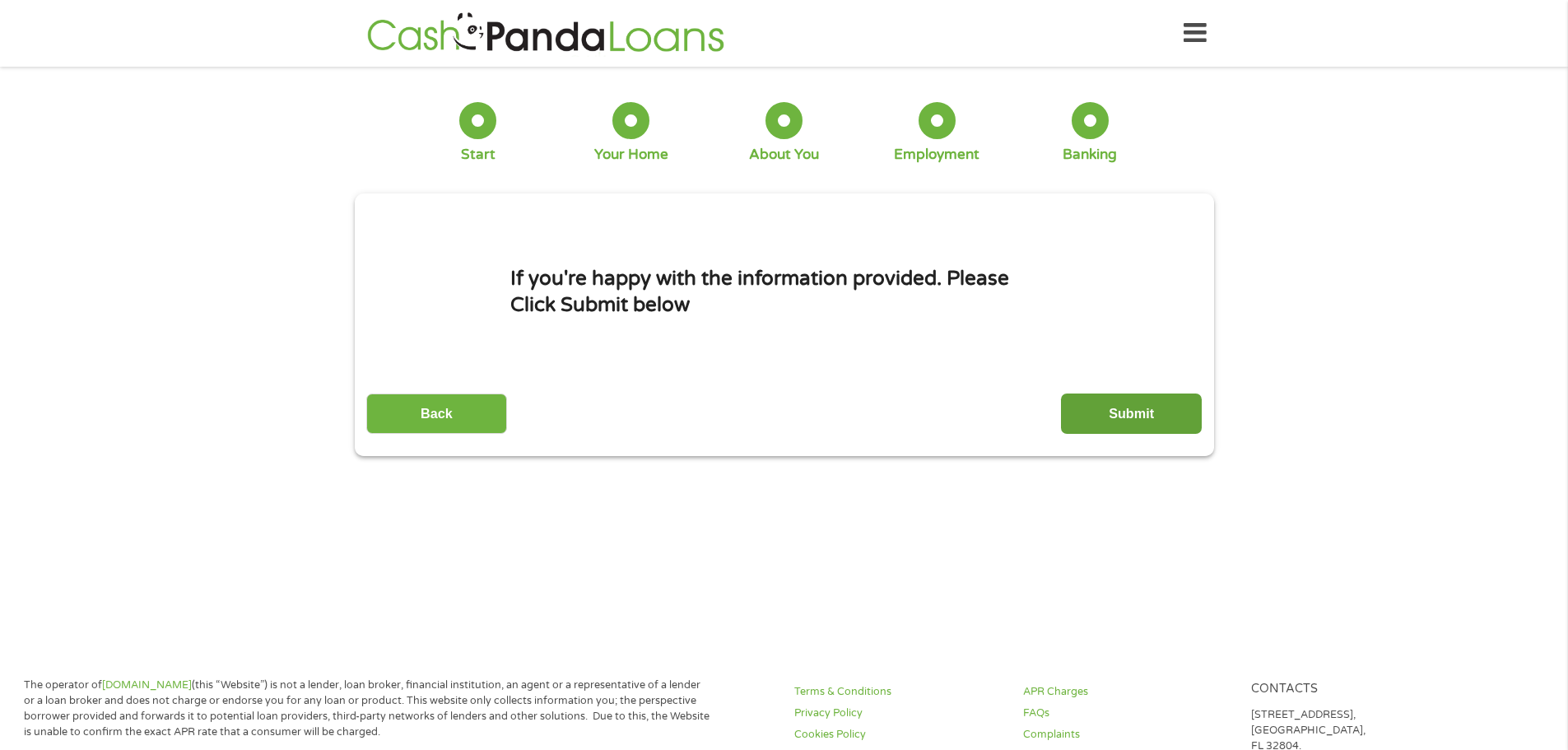
click at [1116, 406] on input "Submit" at bounding box center [1131, 413] width 140 height 40
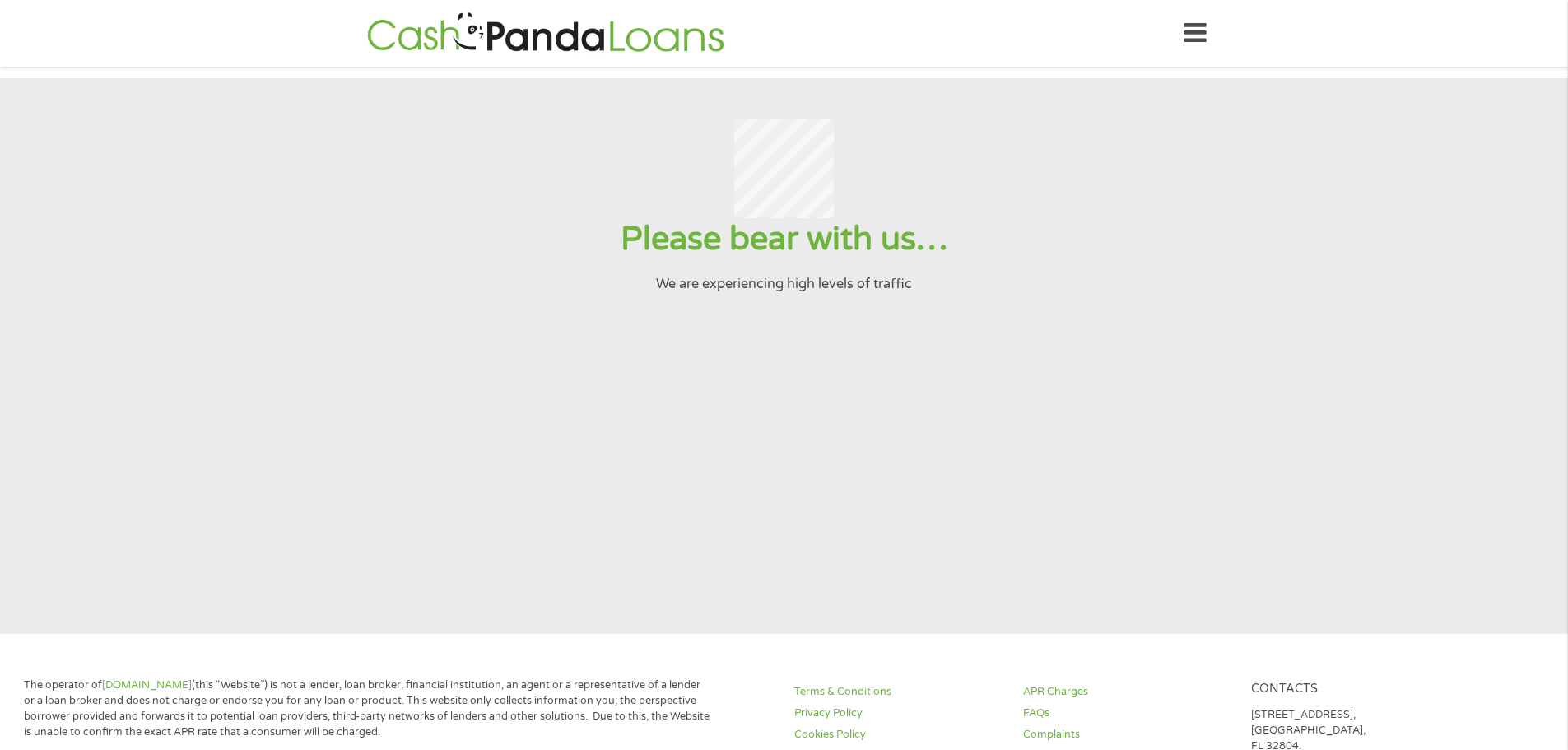
drag, startPoint x: 1092, startPoint y: 410, endPoint x: 37, endPoint y: 158, distance: 1084.7
click at [1065, 399] on section "Please bear with us… We are experiencing high levels of traffic" at bounding box center [784, 356] width 1568 height 556
